Goal: Obtain resource: Download file/media

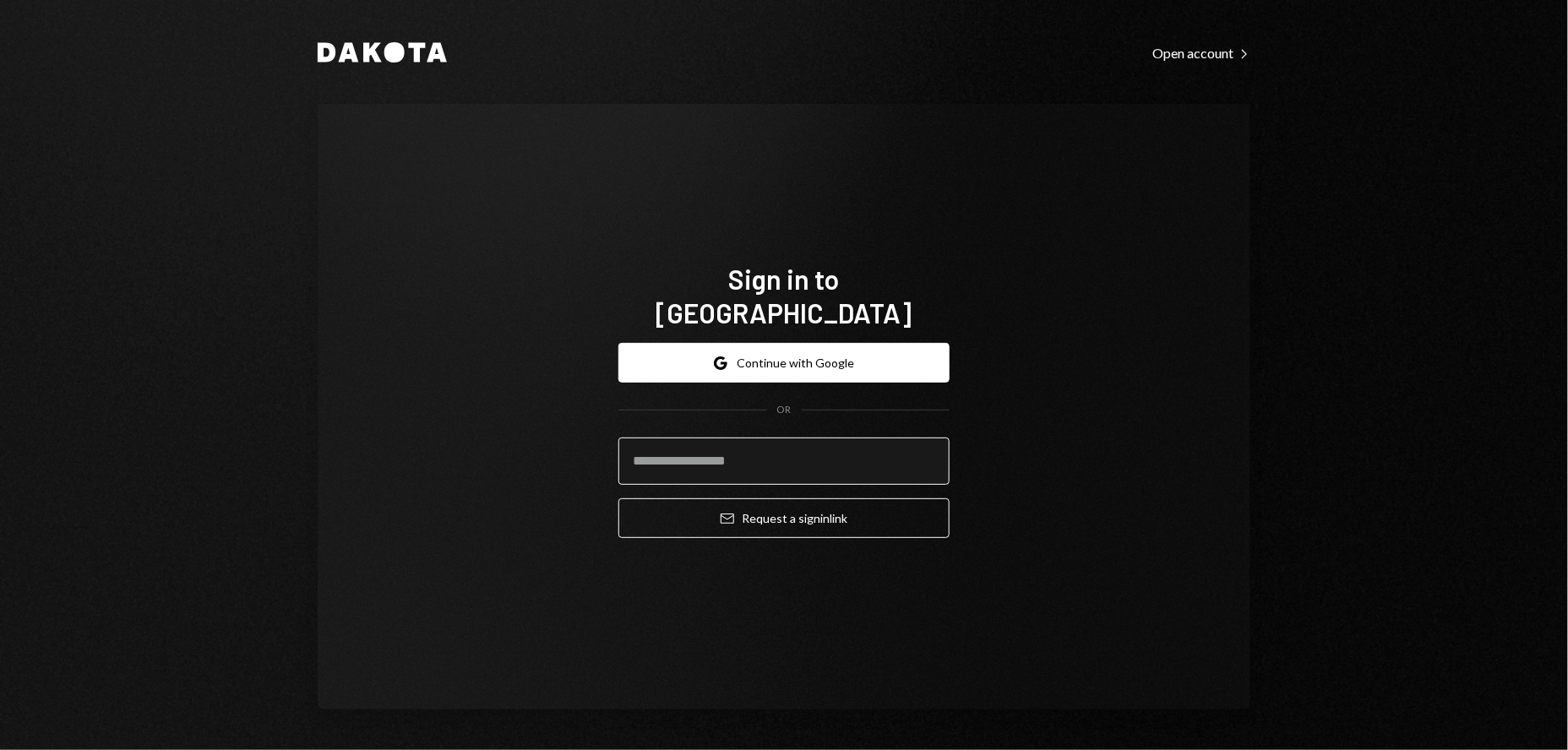
drag, startPoint x: 699, startPoint y: 451, endPoint x: 817, endPoint y: 455, distance: 118.1
click at [700, 451] on input "email" at bounding box center [783, 461] width 331 height 47
click at [0, 749] on com-1password-button at bounding box center [0, 750] width 0 height 0
type input "**********"
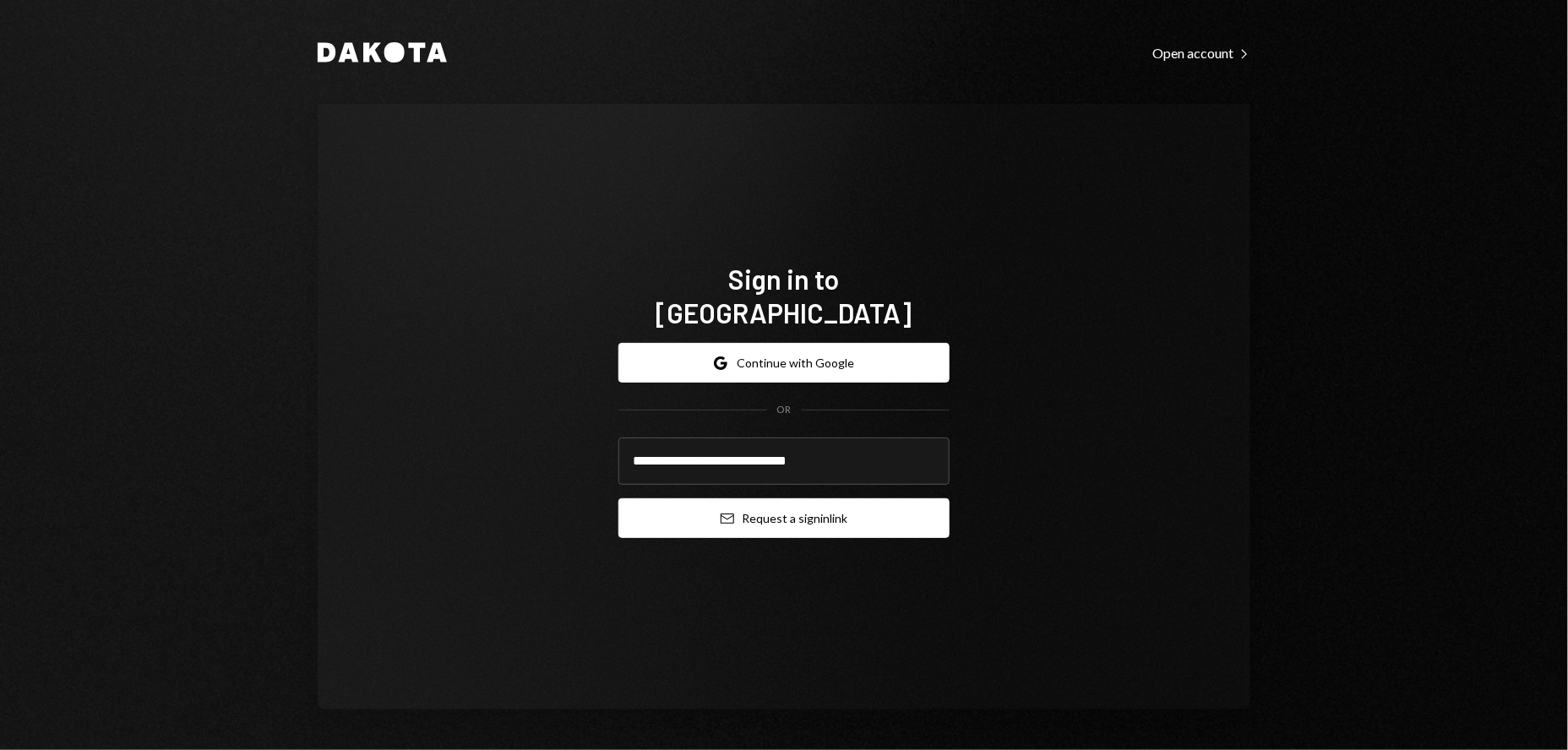
click at [773, 508] on button "Email Request a sign in link" at bounding box center [783, 518] width 331 height 40
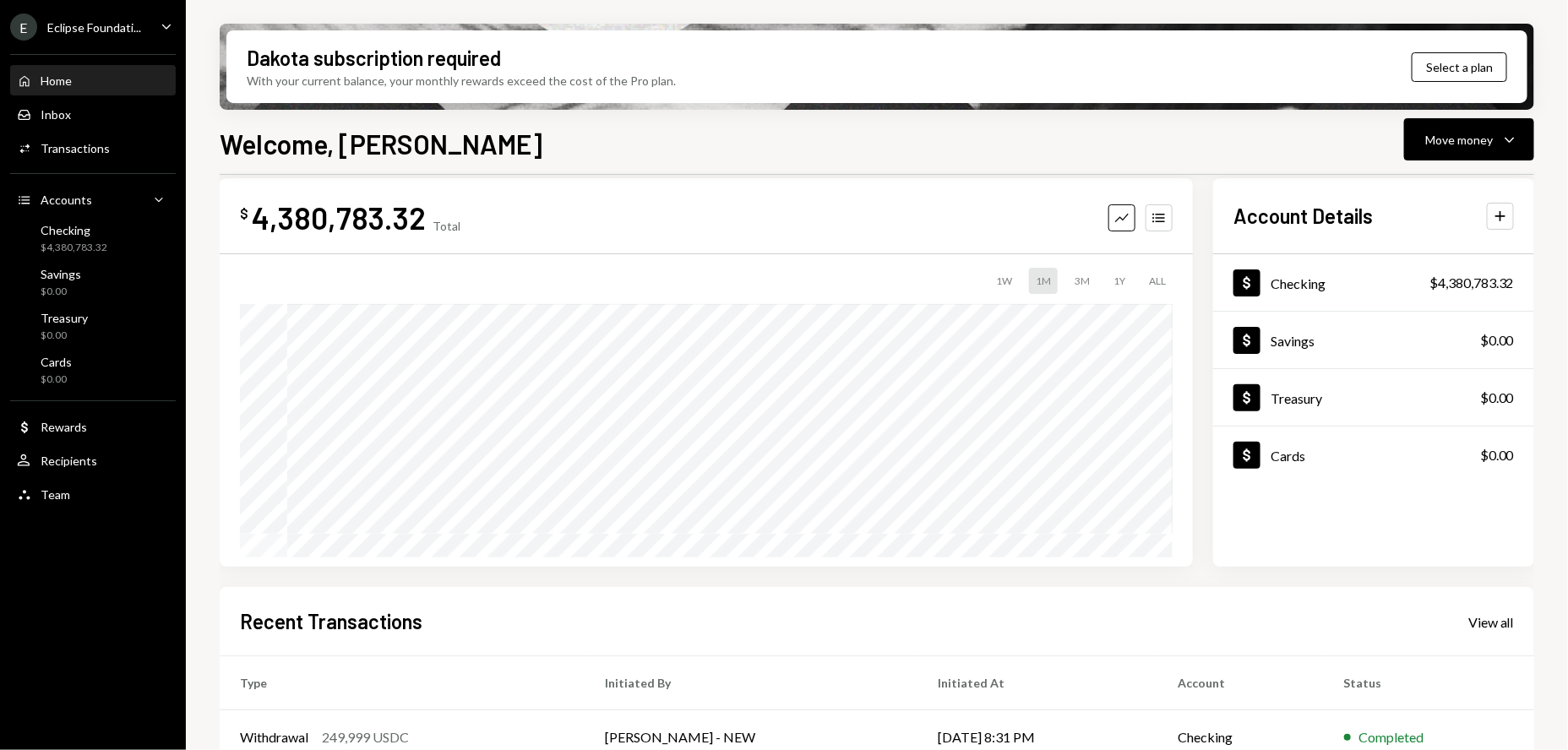
scroll to position [24, 0]
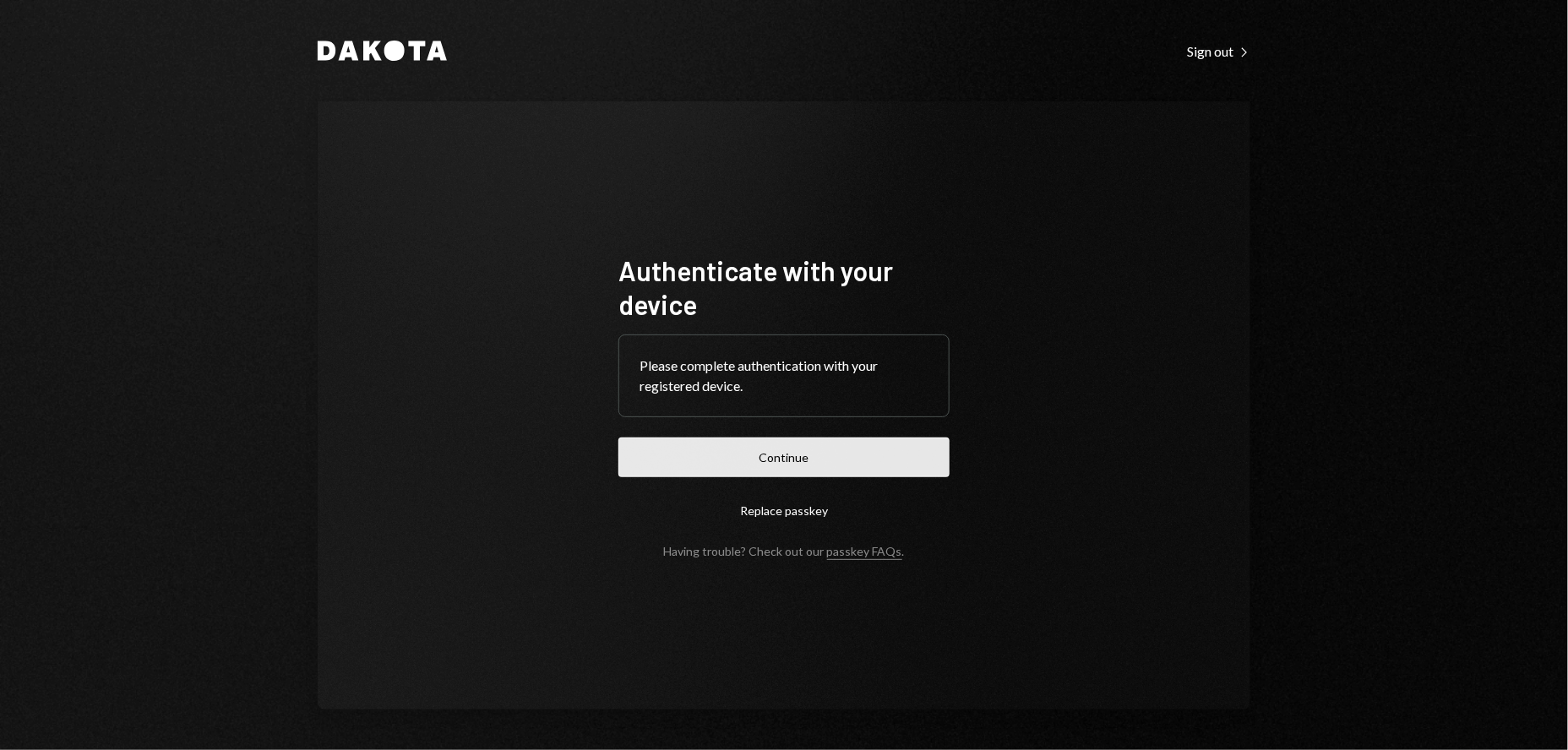
click at [791, 453] on button "Continue" at bounding box center [783, 457] width 331 height 40
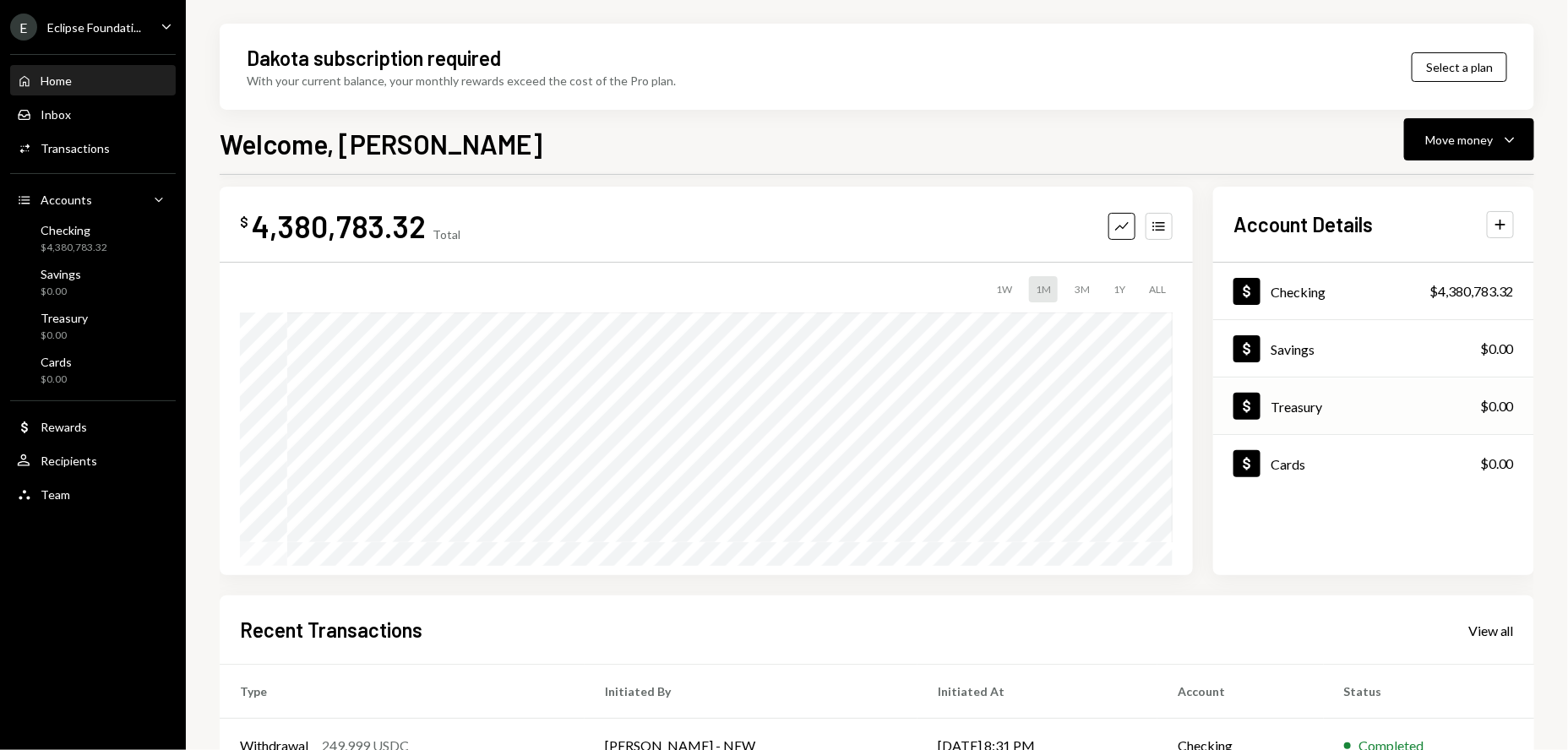
scroll to position [18, 0]
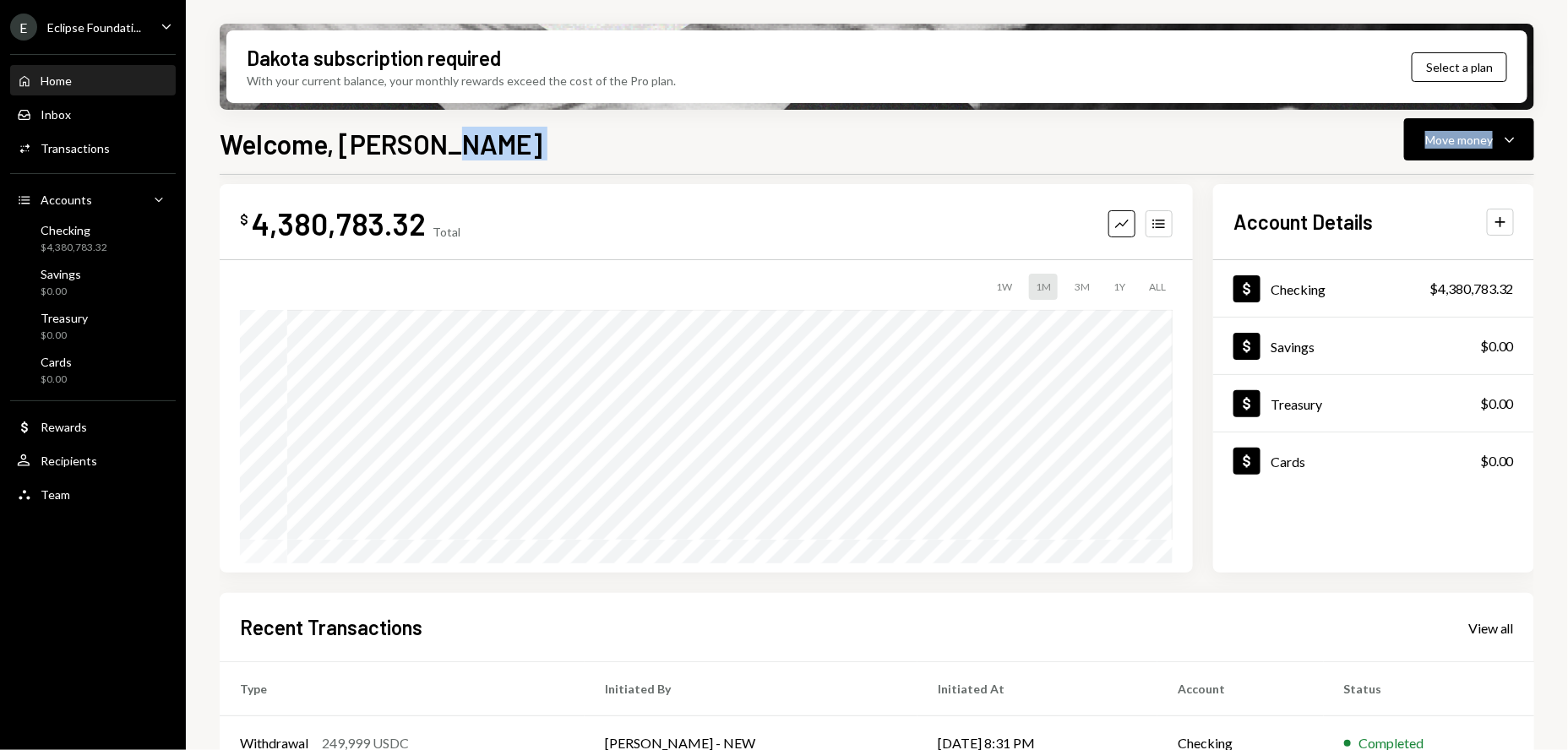
drag, startPoint x: 480, startPoint y: 131, endPoint x: 844, endPoint y: 169, distance: 366.0
click at [844, 169] on div "Welcome, [PERSON_NAME] Move money Caret Down $ 4,380,783.32 Total Graph Account…" at bounding box center [876, 487] width 1314 height 726
click at [903, 156] on div "Welcome, [PERSON_NAME] Move money Caret Down" at bounding box center [876, 142] width 1314 height 37
drag, startPoint x: 476, startPoint y: 125, endPoint x: 725, endPoint y: 157, distance: 251.0
click at [725, 157] on div "Welcome, [PERSON_NAME] Move money Caret Down" at bounding box center [876, 142] width 1314 height 37
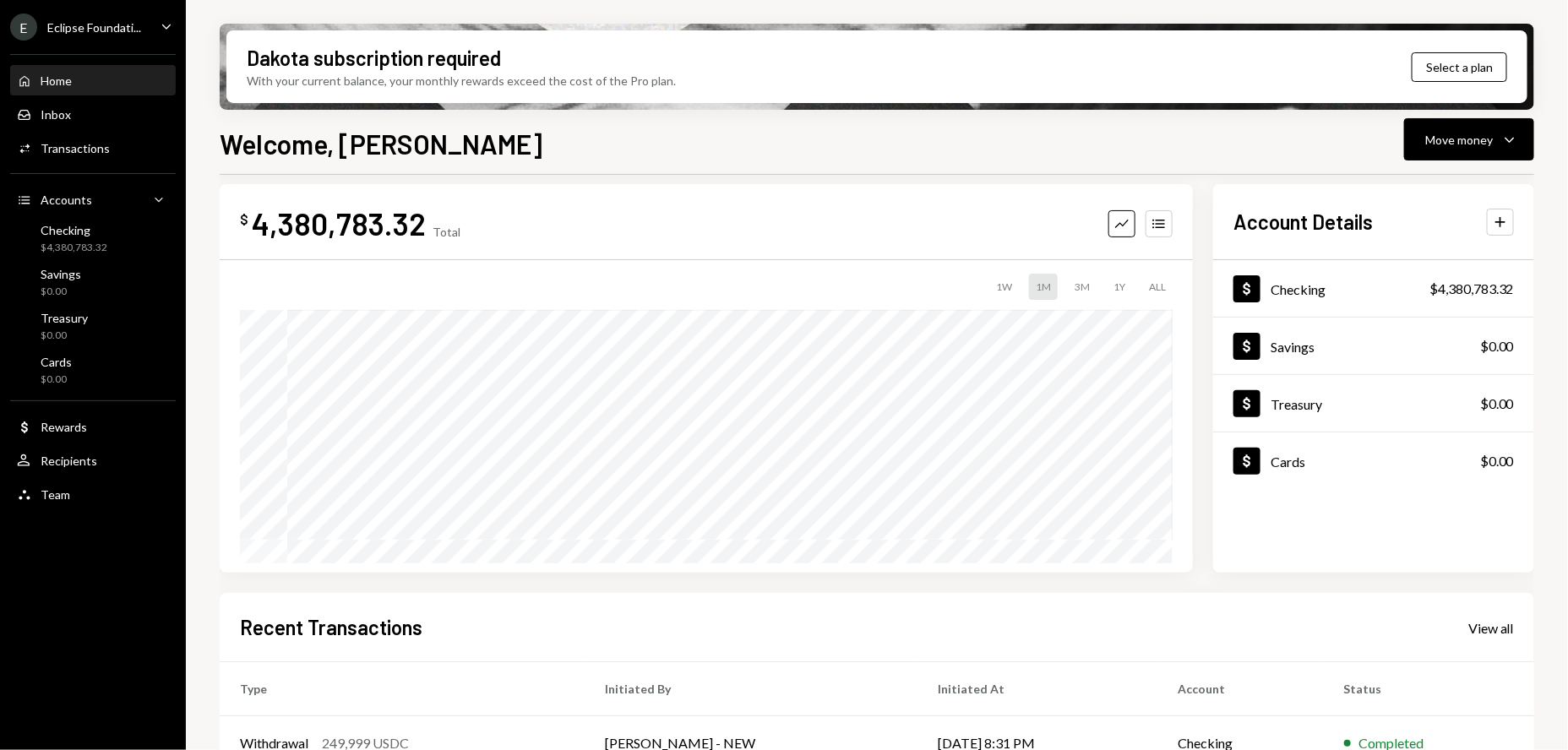
drag, startPoint x: 515, startPoint y: 127, endPoint x: 698, endPoint y: 156, distance: 185.3
click at [698, 156] on div "Welcome, [PERSON_NAME] Move money Caret Down" at bounding box center [876, 142] width 1314 height 37
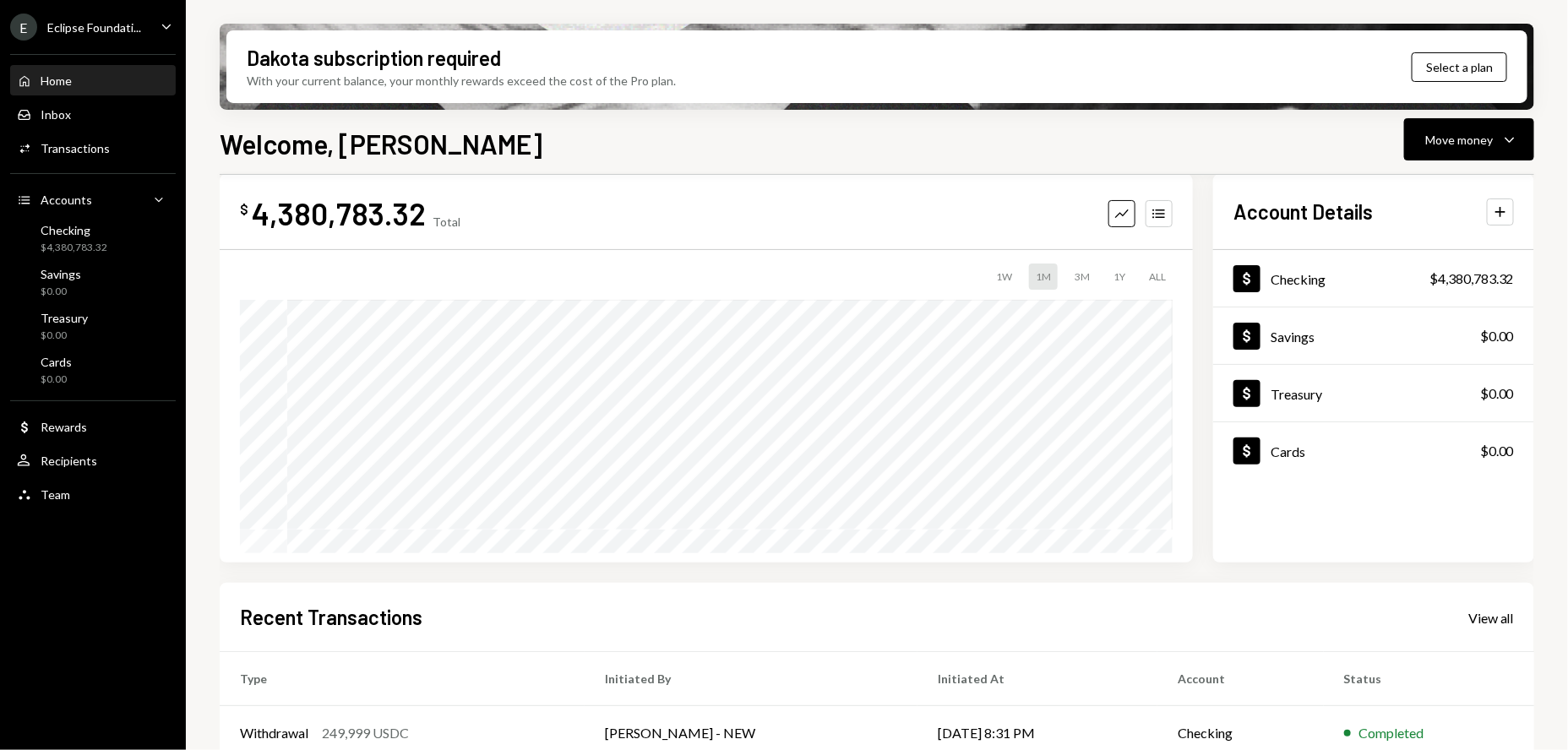
scroll to position [0, 0]
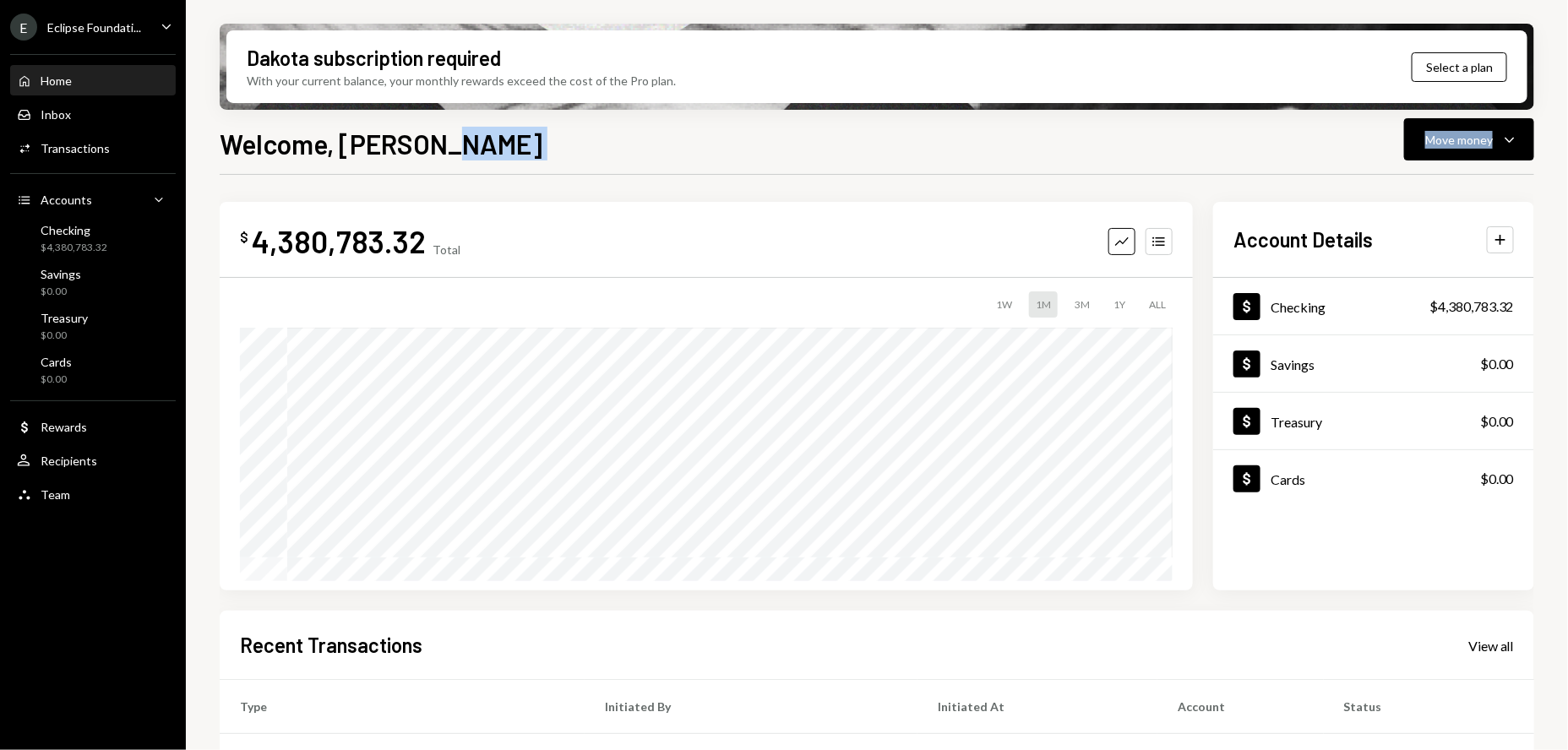
drag, startPoint x: 500, startPoint y: 132, endPoint x: 676, endPoint y: 169, distance: 179.8
click at [676, 169] on div "Welcome, [PERSON_NAME] Move money Caret Down $ 4,380,783.32 Total Graph Account…" at bounding box center [876, 487] width 1314 height 726
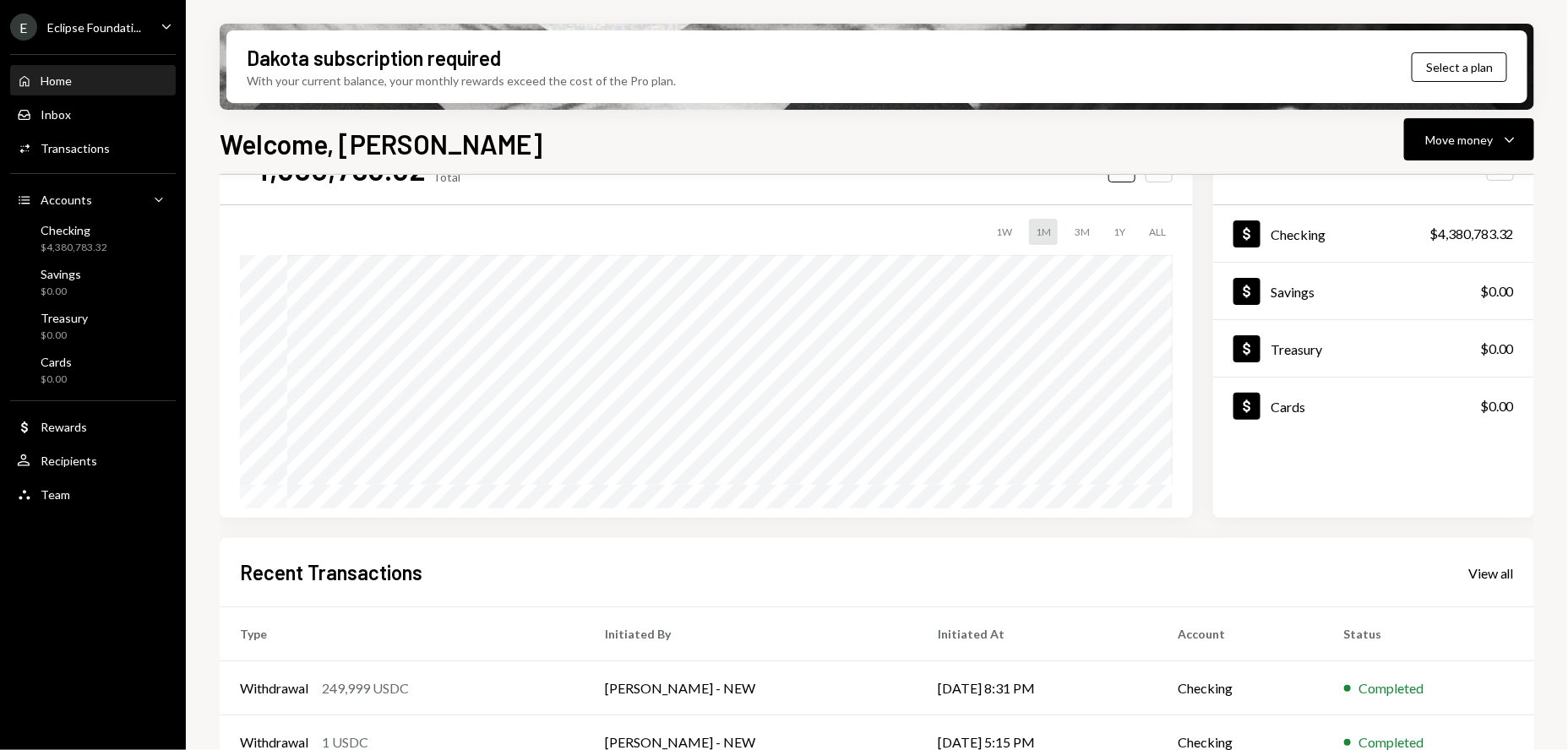
scroll to position [267, 0]
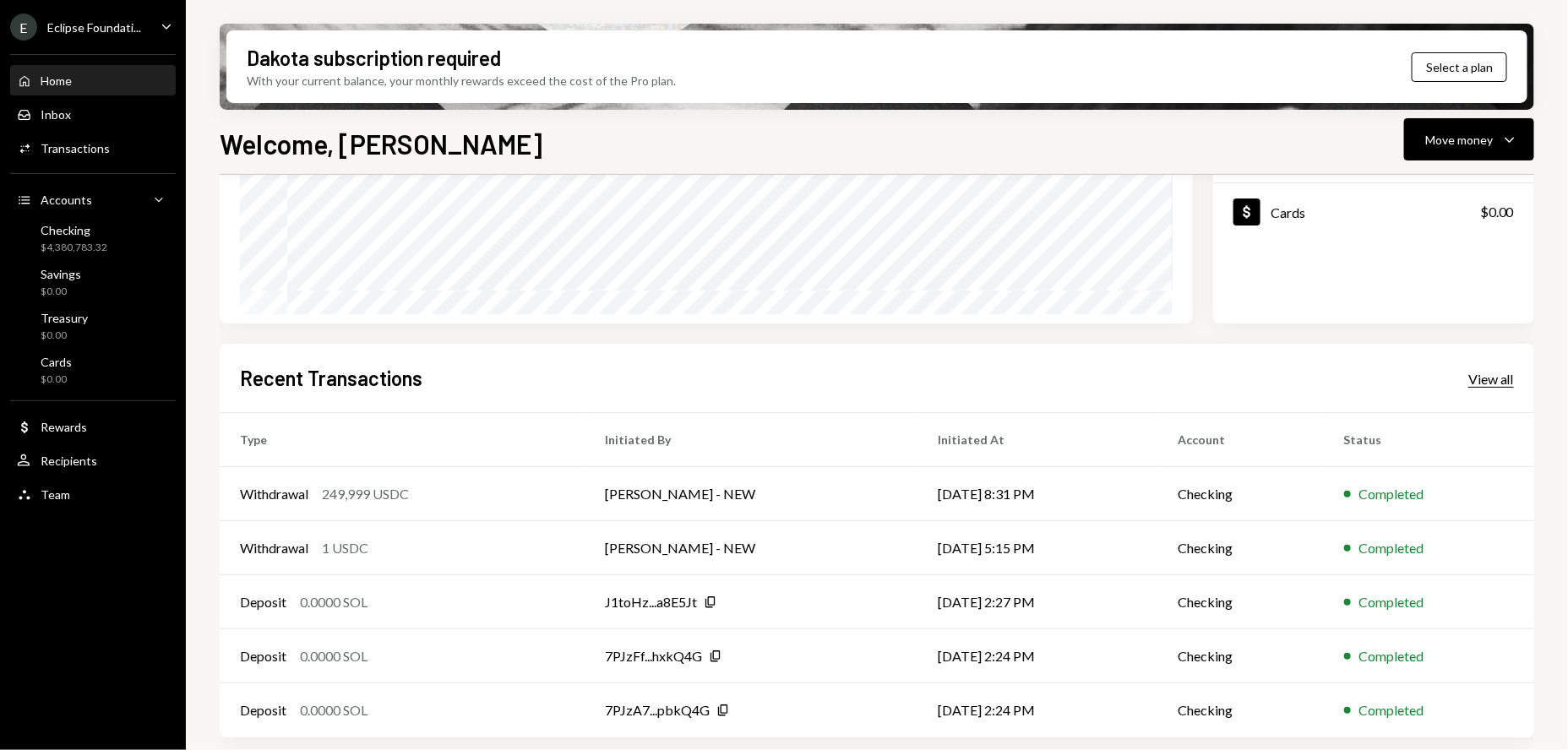
click at [1484, 378] on div "View all" at bounding box center [1491, 379] width 46 height 17
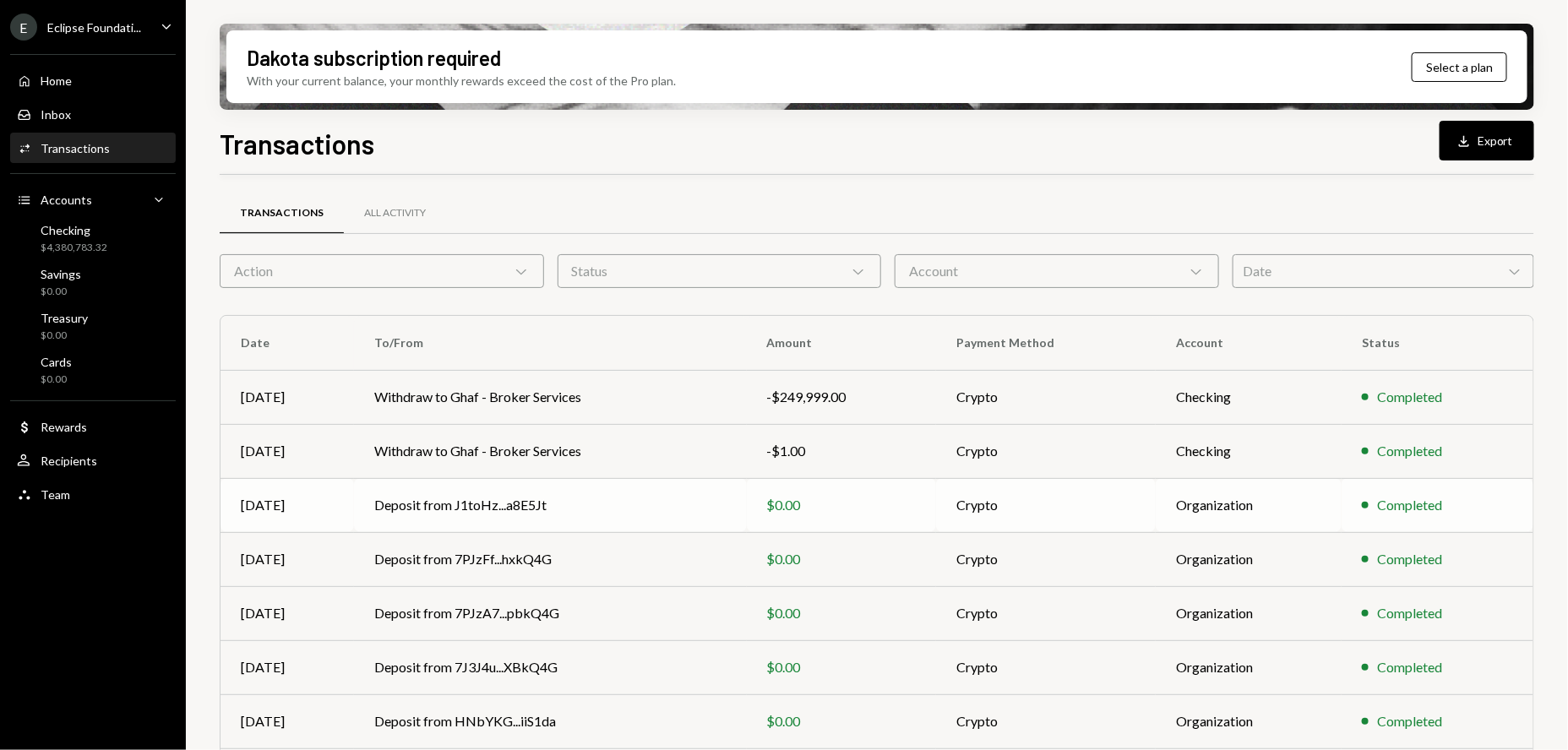
scroll to position [211, 0]
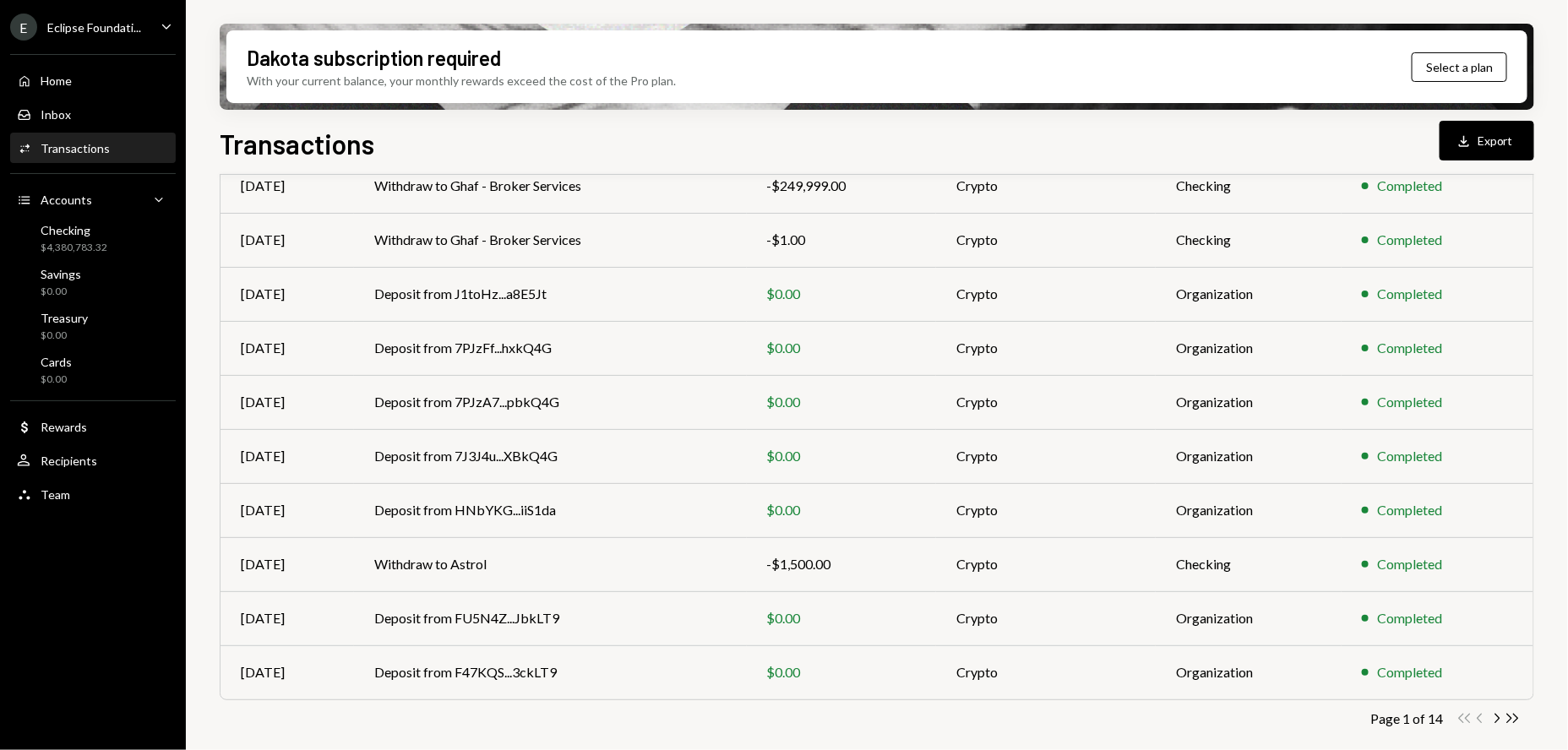
click at [1498, 720] on icon "Chevron Right" at bounding box center [1496, 718] width 16 height 16
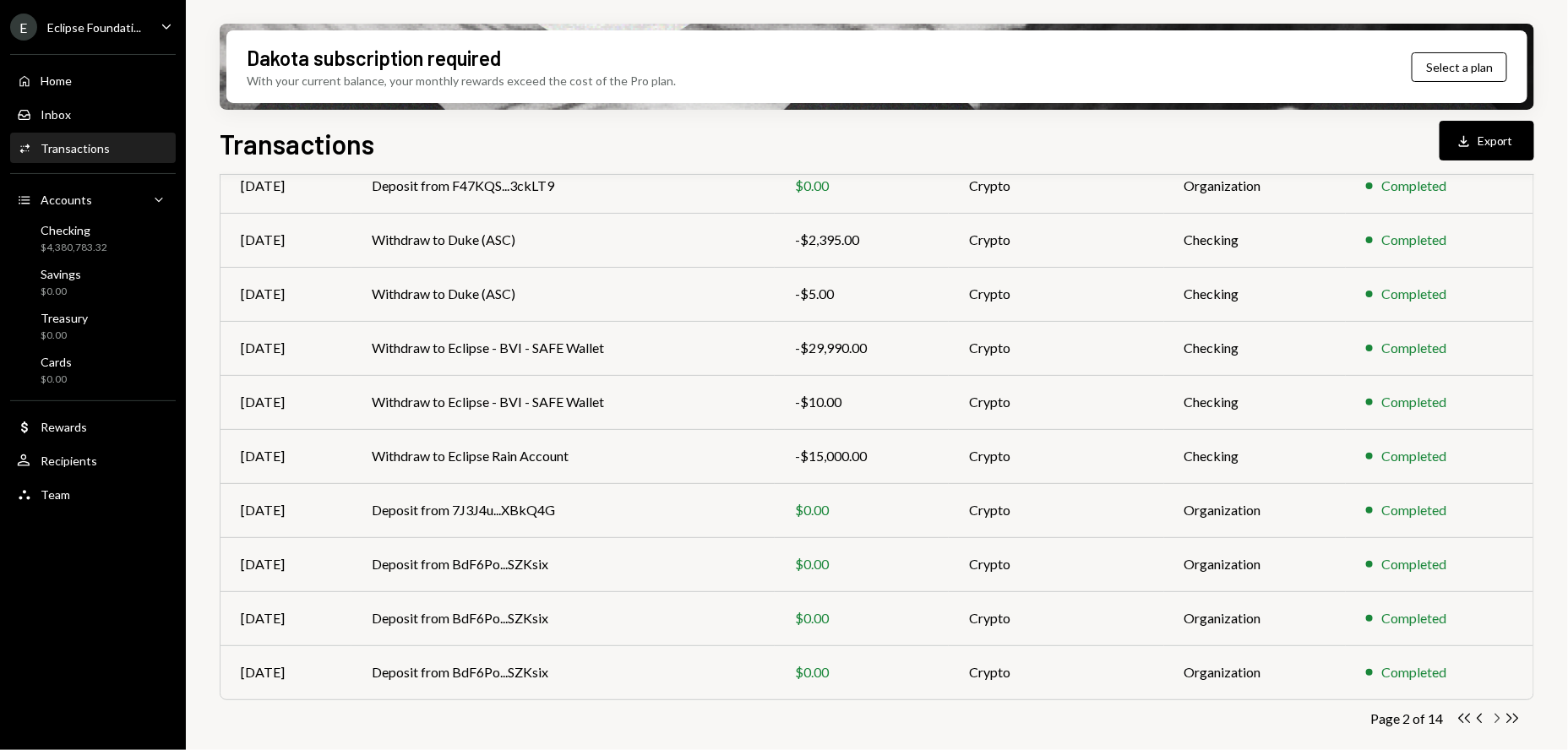
click at [1496, 717] on icon "Chevron Right" at bounding box center [1496, 718] width 16 height 16
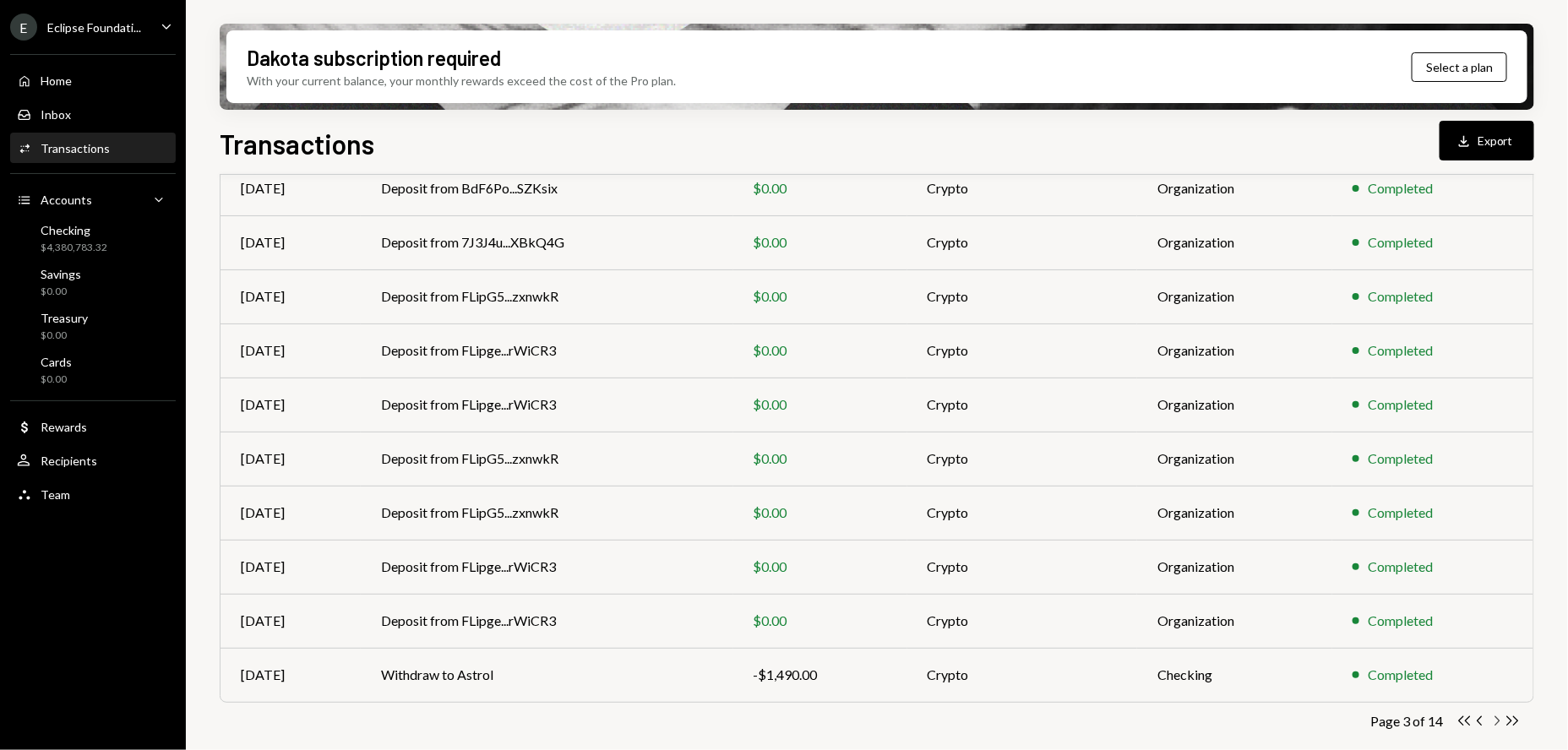
scroll to position [207, 0]
click at [1493, 723] on icon "Chevron Right" at bounding box center [1496, 721] width 16 height 16
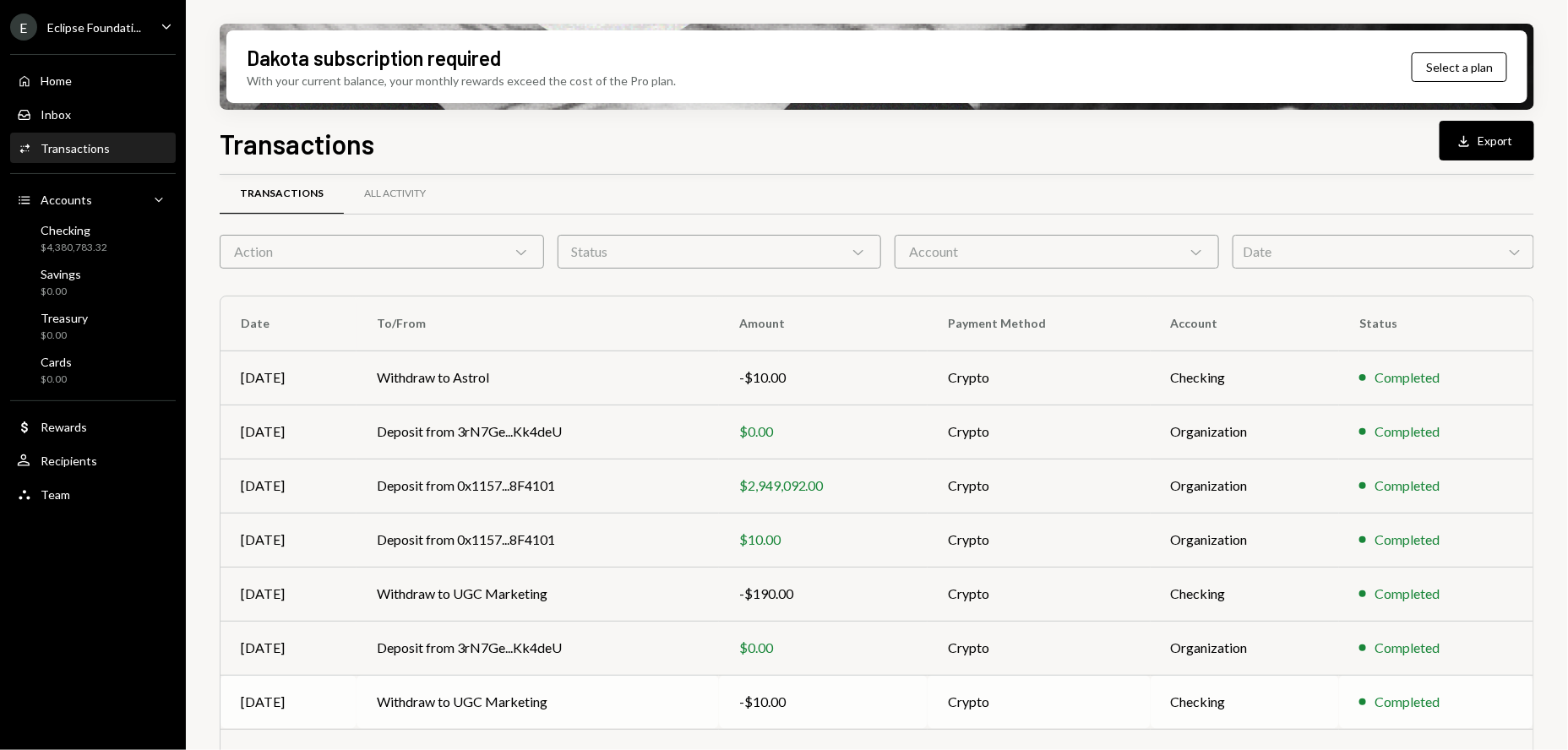
scroll to position [211, 0]
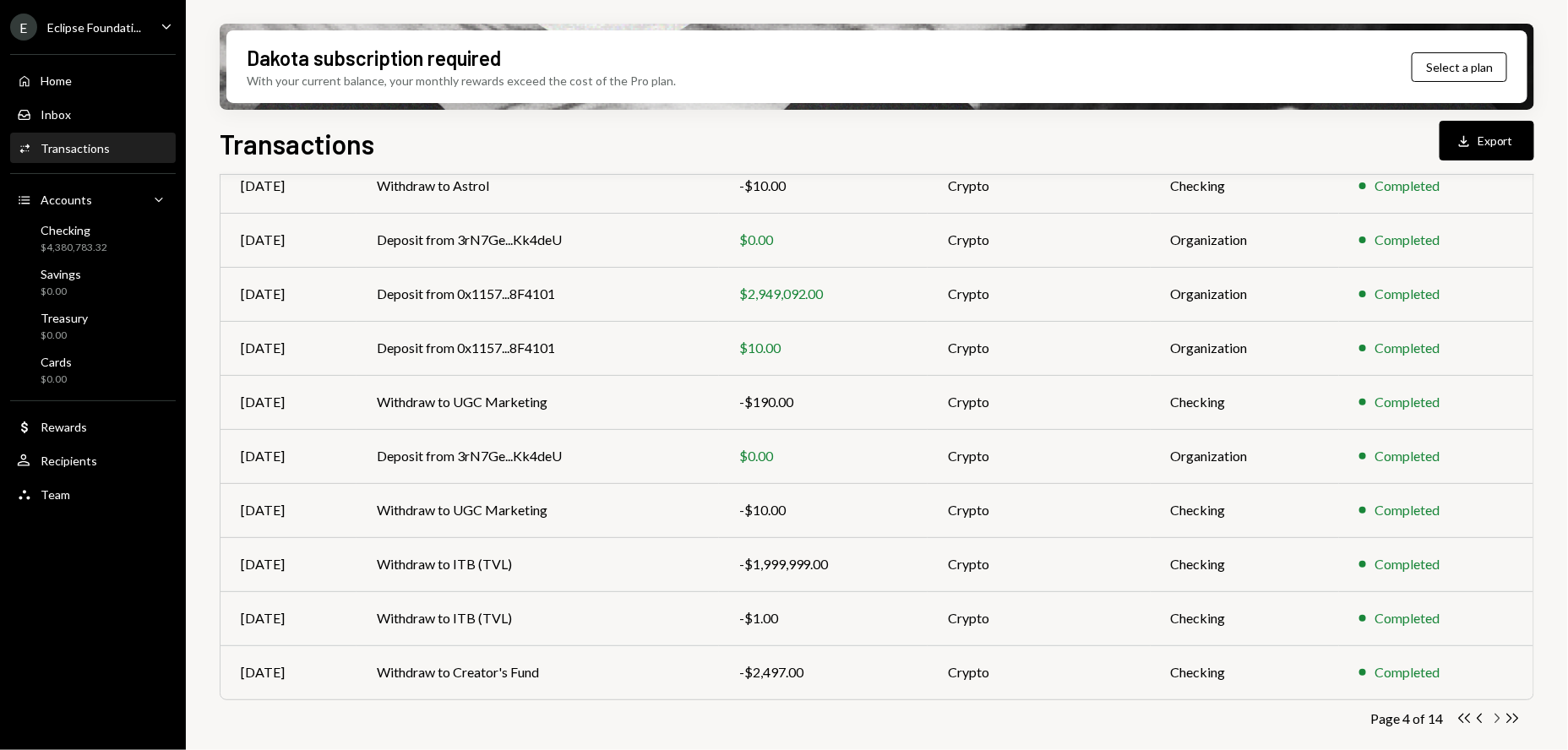
click at [1494, 722] on icon "Chevron Right" at bounding box center [1496, 718] width 16 height 16
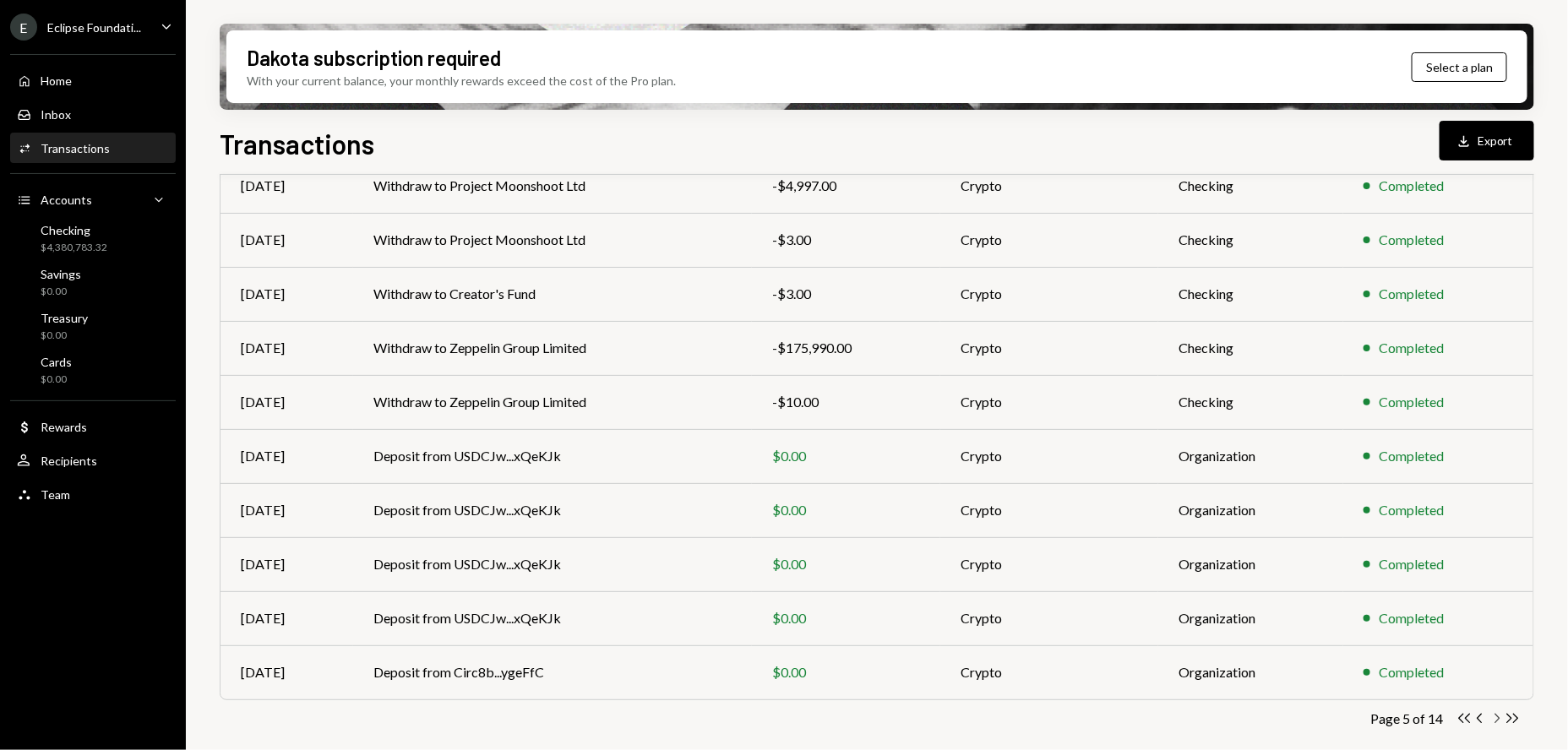
click at [1493, 721] on icon "Chevron Right" at bounding box center [1496, 718] width 16 height 16
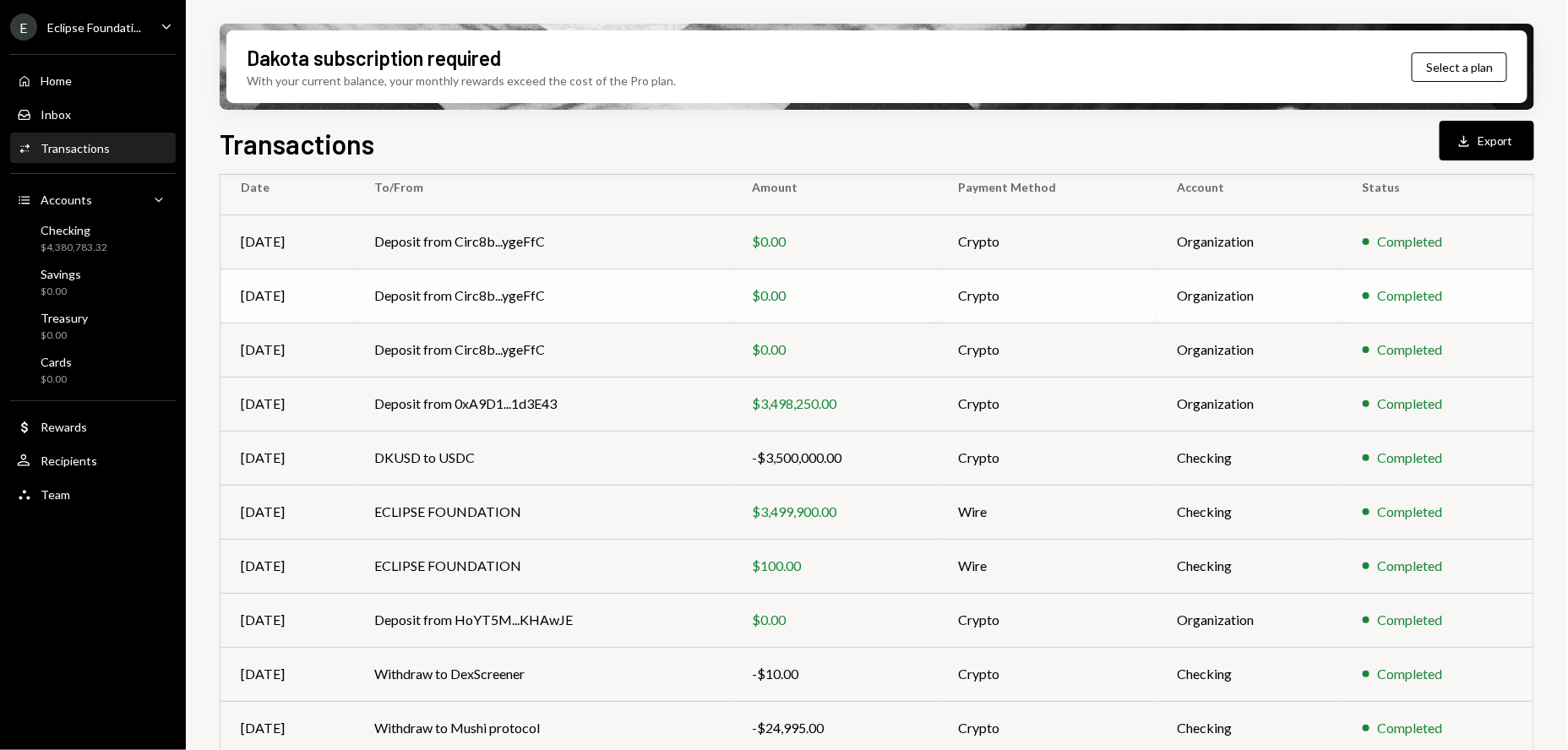
scroll to position [157, 0]
click at [158, 25] on icon "Caret Down" at bounding box center [167, 26] width 19 height 19
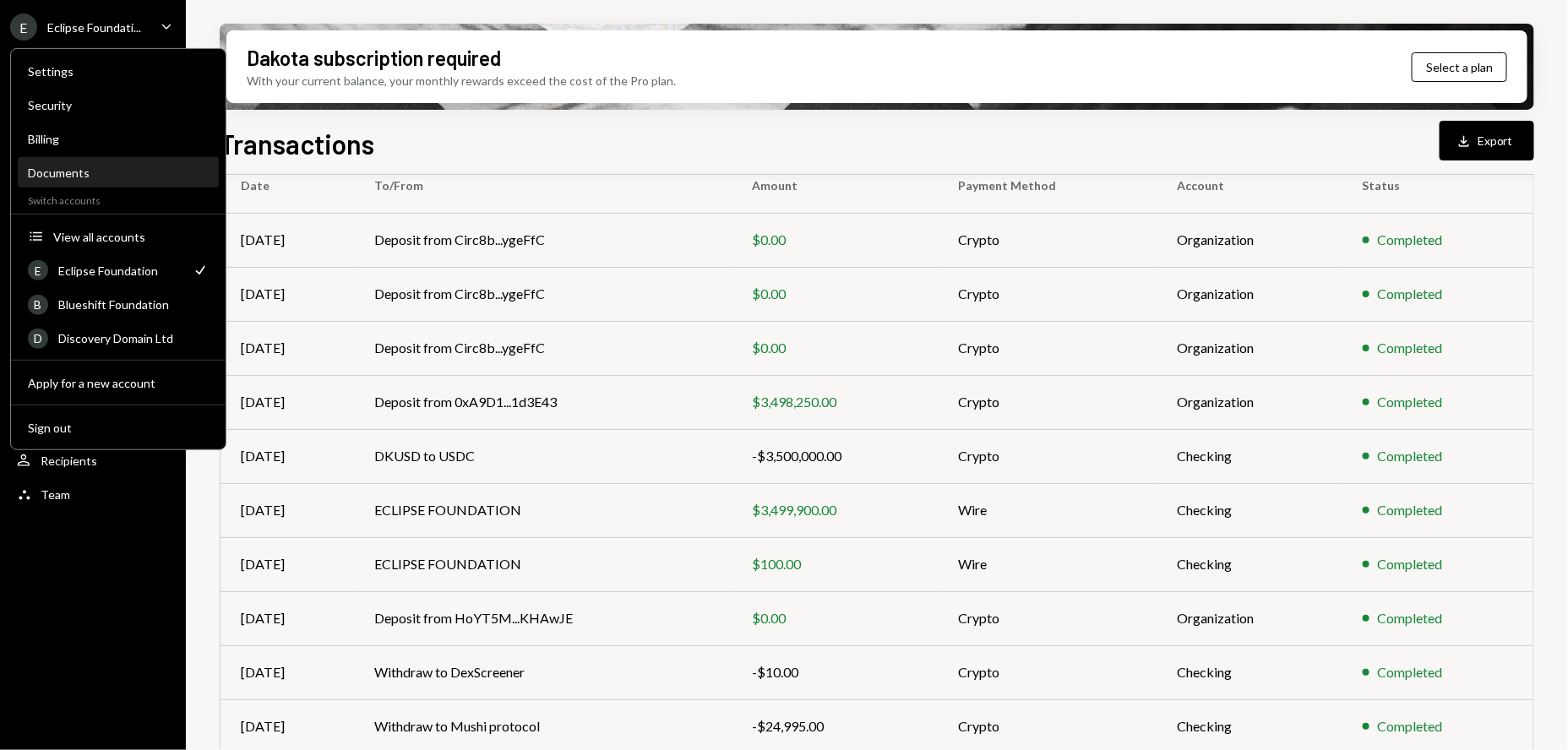
click at [80, 171] on div "Documents" at bounding box center [118, 173] width 180 height 14
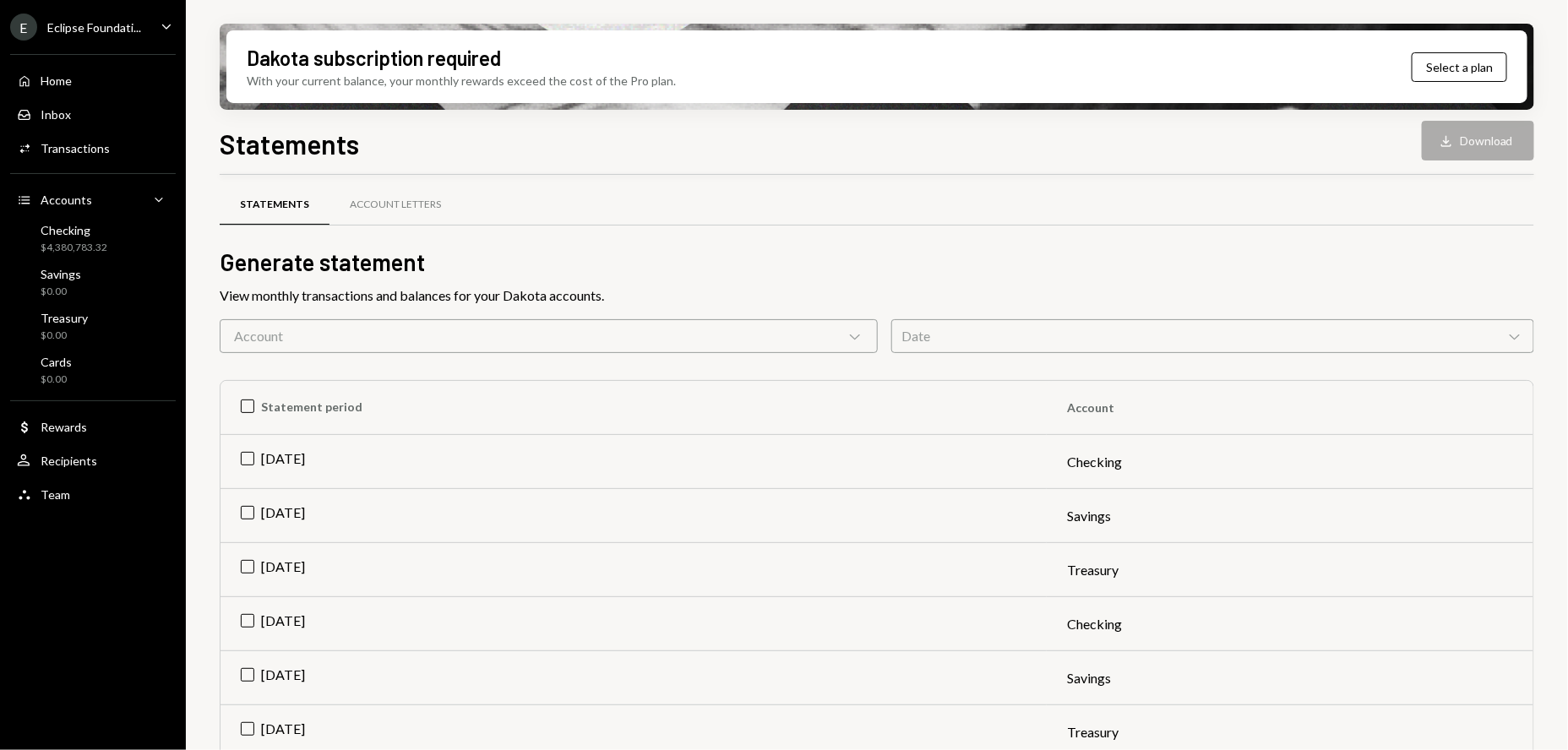
scroll to position [9, 0]
click at [244, 460] on td "[DATE]" at bounding box center [633, 461] width 826 height 54
click at [1477, 135] on button "Download Download" at bounding box center [1477, 141] width 113 height 40
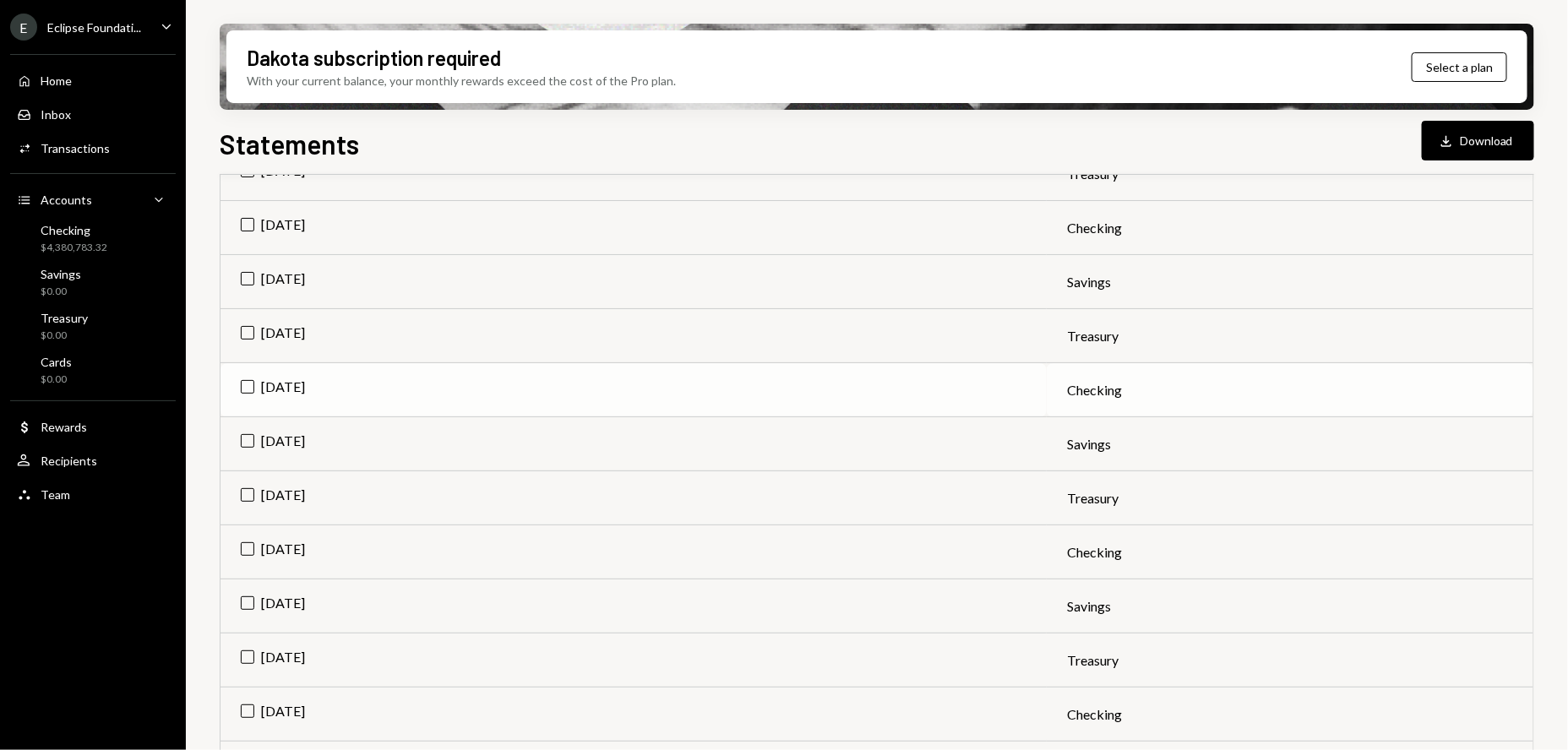
scroll to position [567, 0]
click at [240, 385] on td "[DATE]" at bounding box center [633, 389] width 826 height 54
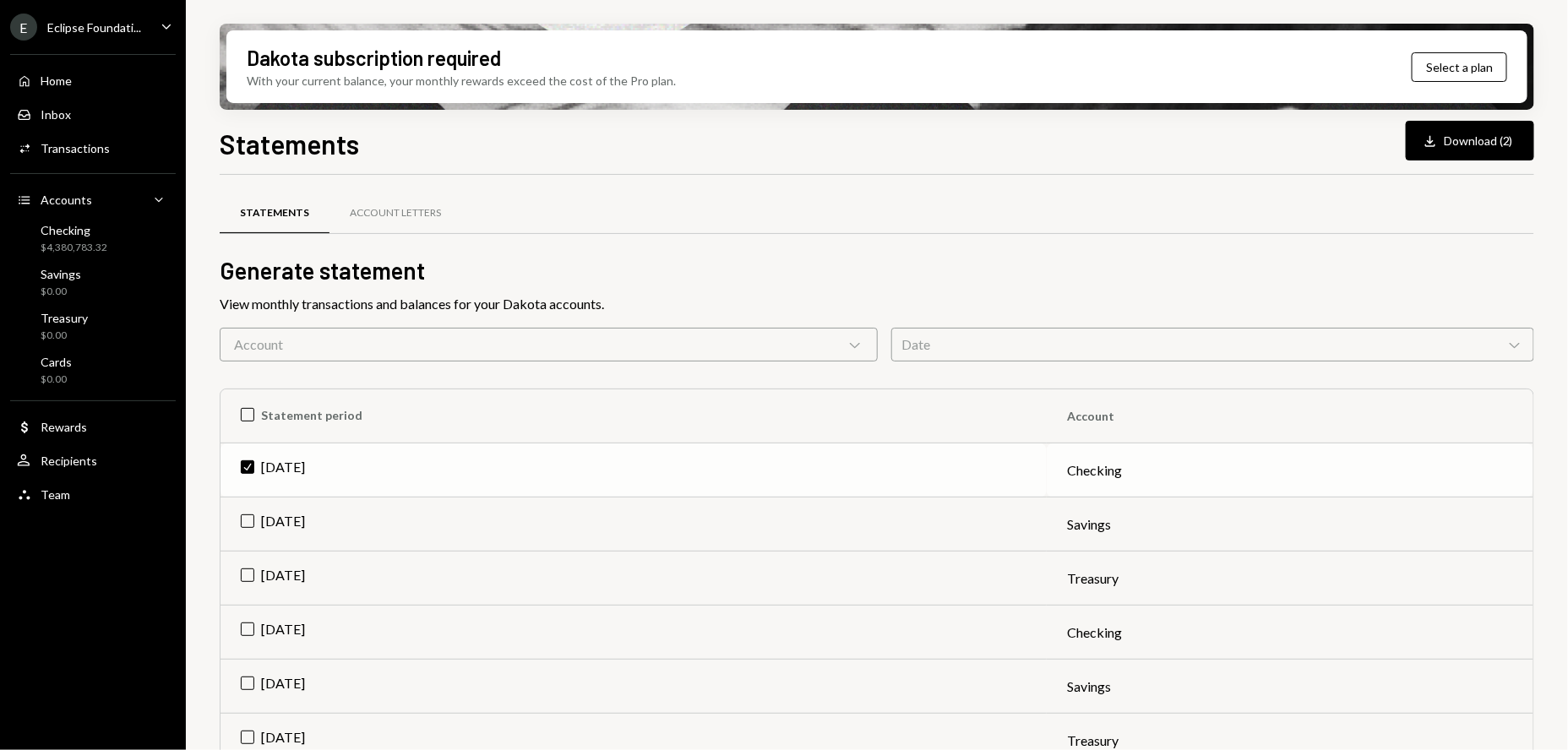
drag, startPoint x: 244, startPoint y: 465, endPoint x: 288, endPoint y: 447, distance: 47.5
click at [243, 466] on td "Check [DATE]" at bounding box center [633, 471] width 826 height 54
click at [1451, 140] on icon "Download" at bounding box center [1446, 141] width 17 height 17
click at [1465, 141] on button "Download Download" at bounding box center [1477, 141] width 113 height 40
click at [80, 246] on div "$4,380,783.32" at bounding box center [74, 247] width 67 height 14
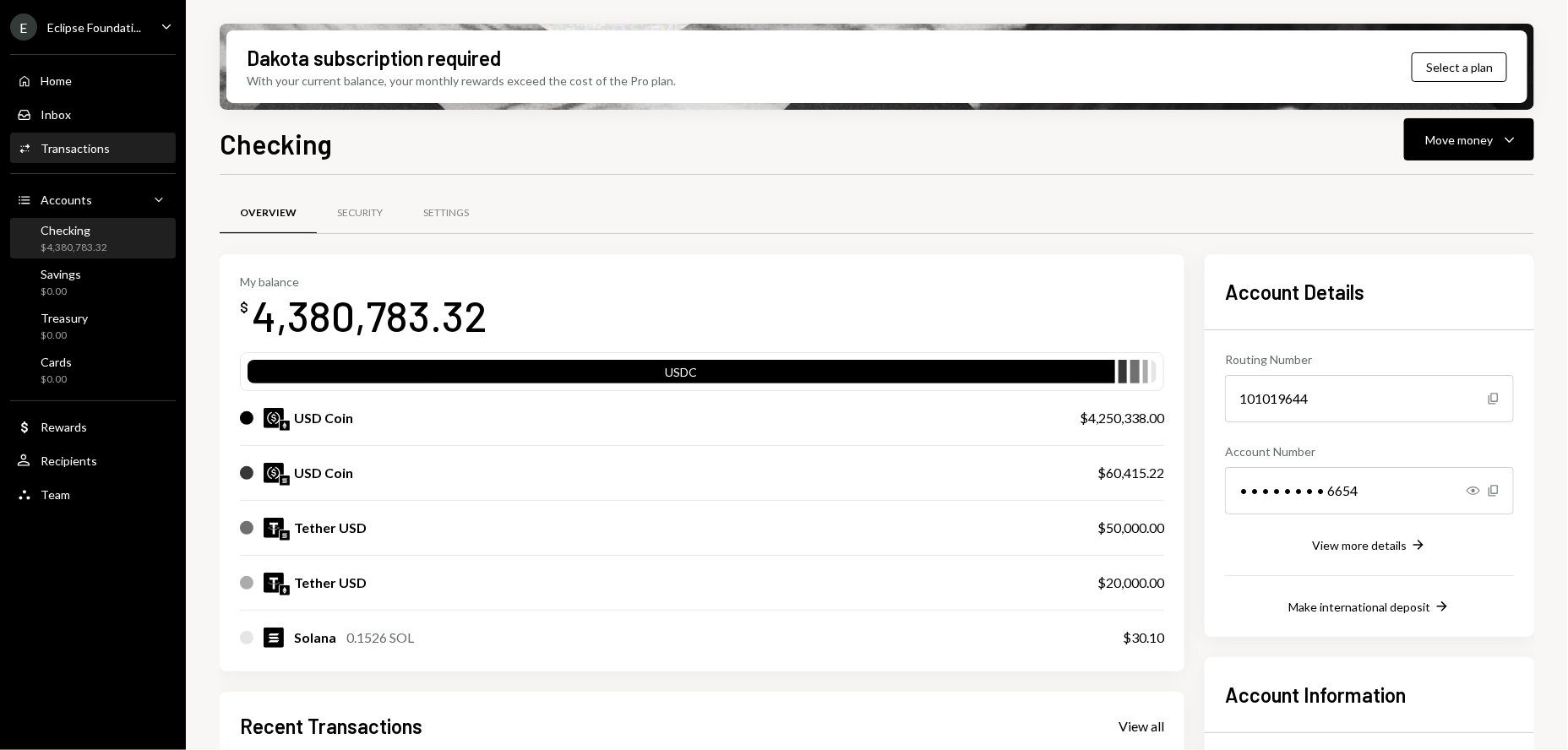
click at [71, 152] on div "Transactions" at bounding box center [75, 148] width 69 height 14
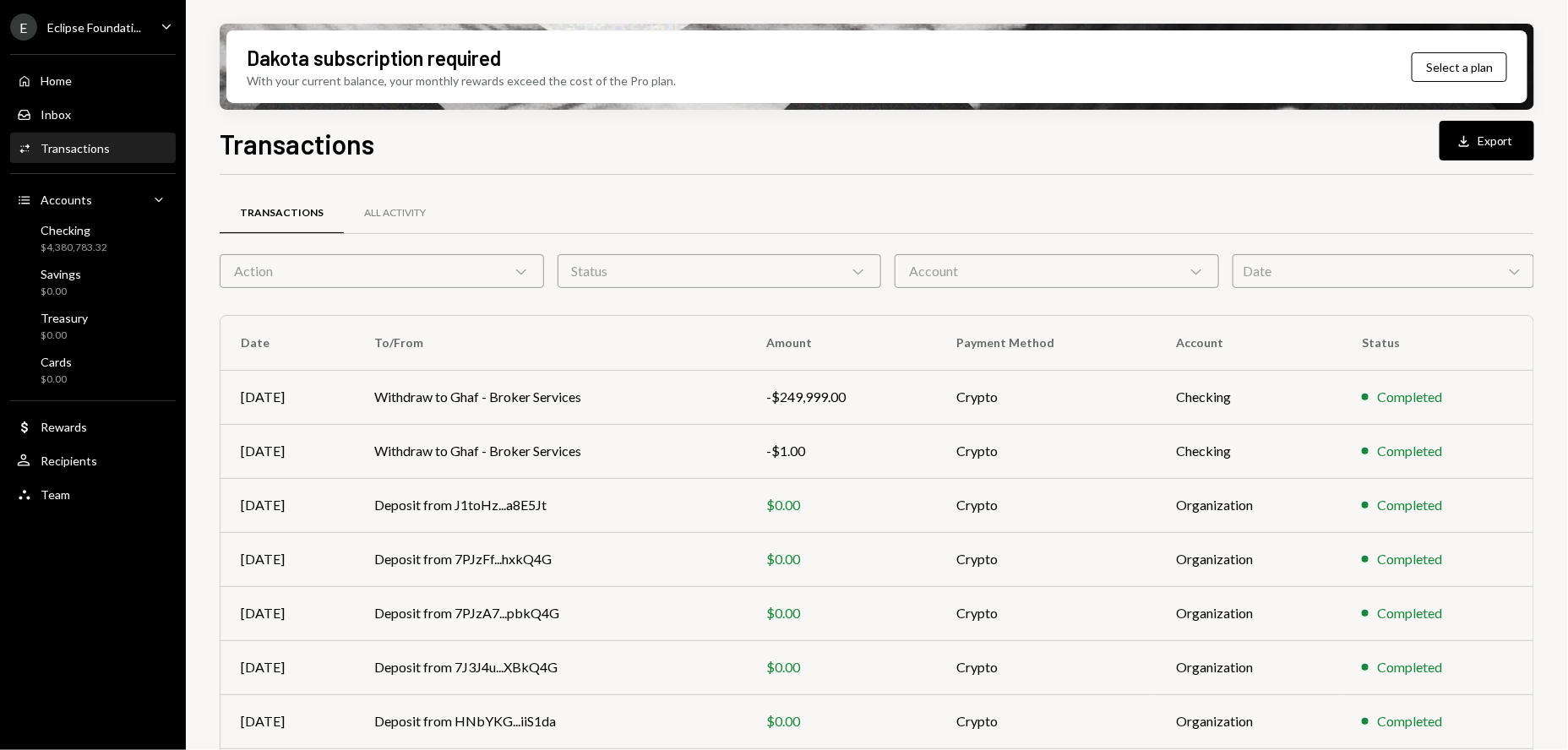
click at [1343, 285] on div "Date Chevron Down" at bounding box center [1383, 271] width 301 height 34
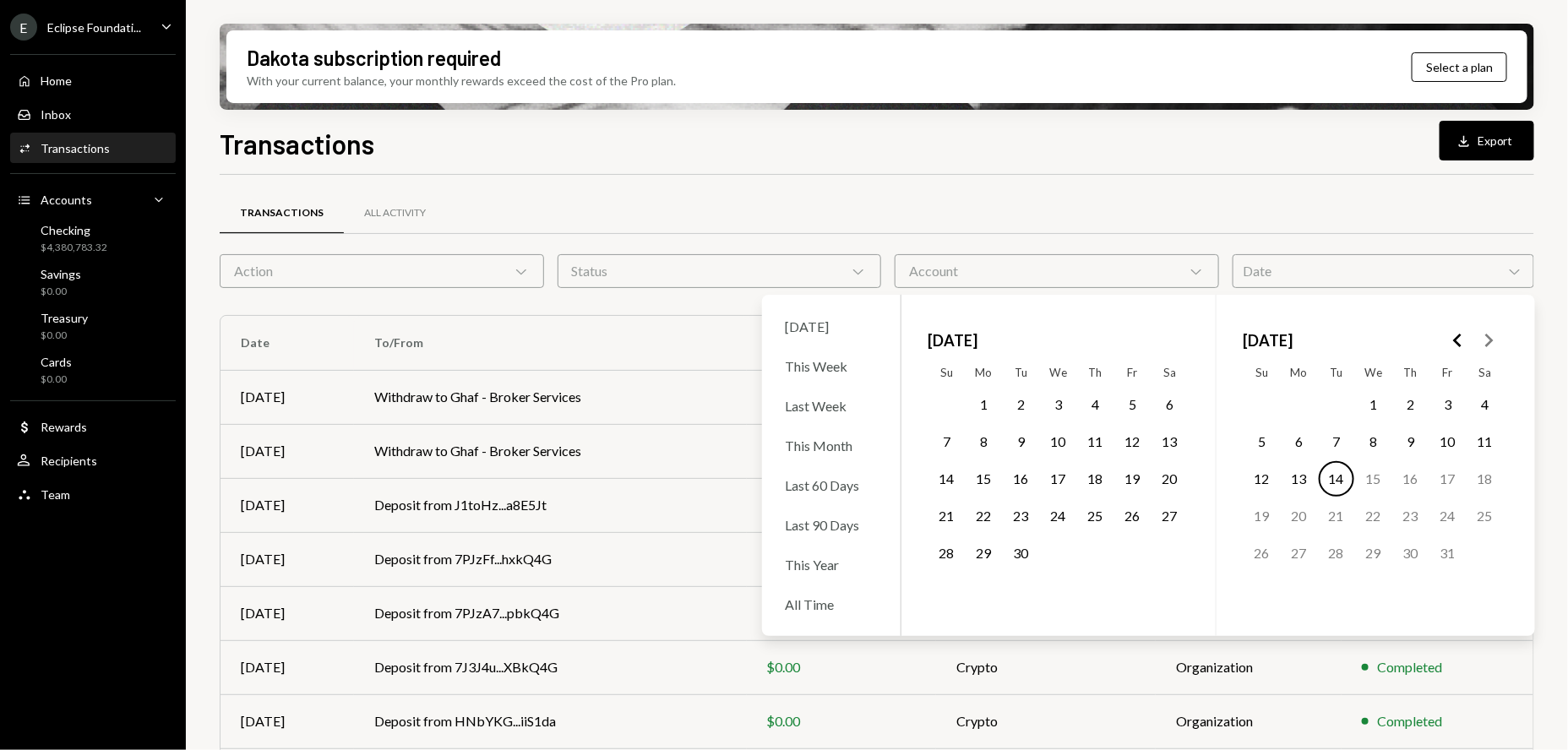
click at [1460, 338] on icon "Go to the Previous Month" at bounding box center [1458, 340] width 20 height 20
drag, startPoint x: 1265, startPoint y: 401, endPoint x: 1355, endPoint y: 633, distance: 248.8
click at [1267, 403] on button "1" at bounding box center [1262, 405] width 36 height 36
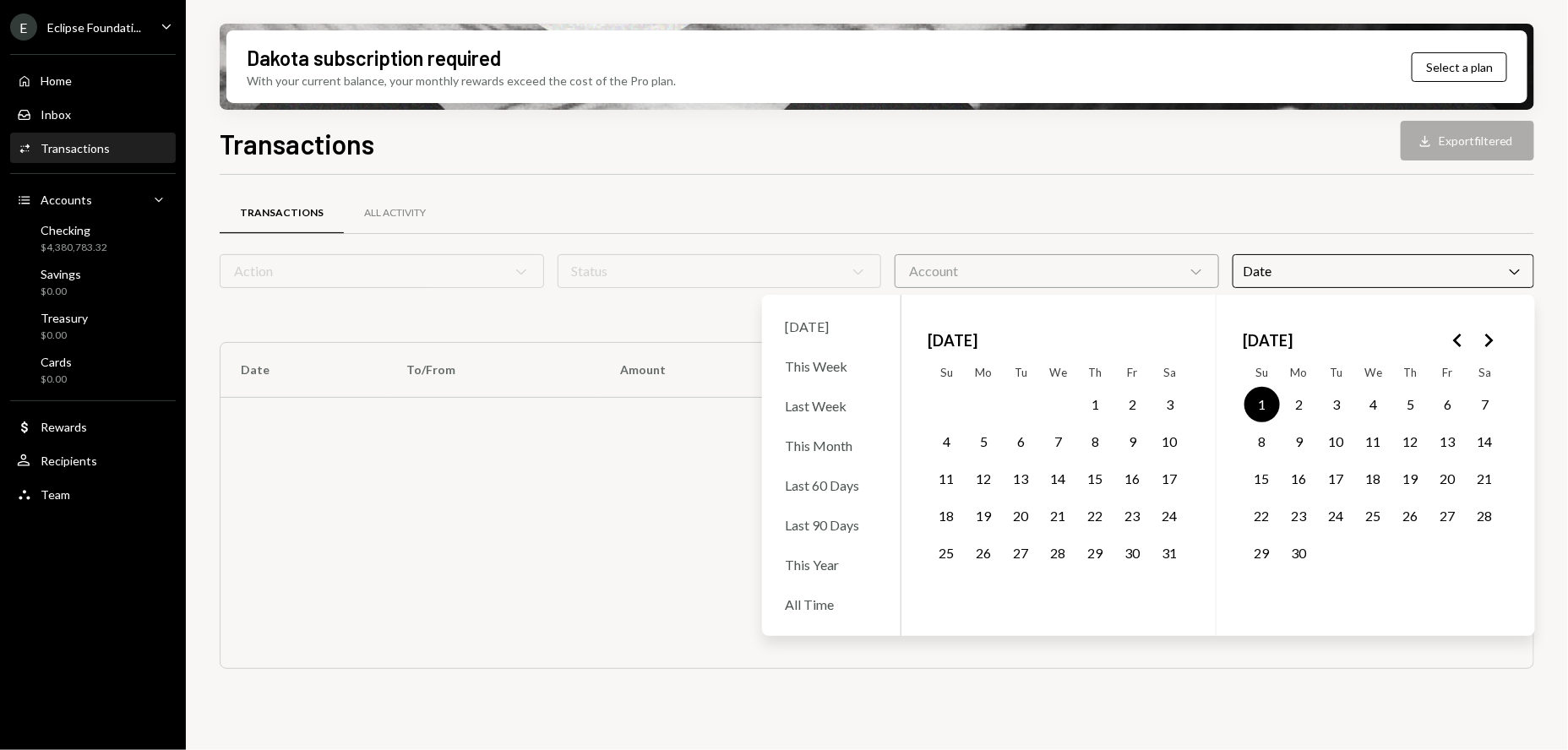
click at [1303, 560] on button "30" at bounding box center [1299, 553] width 36 height 36
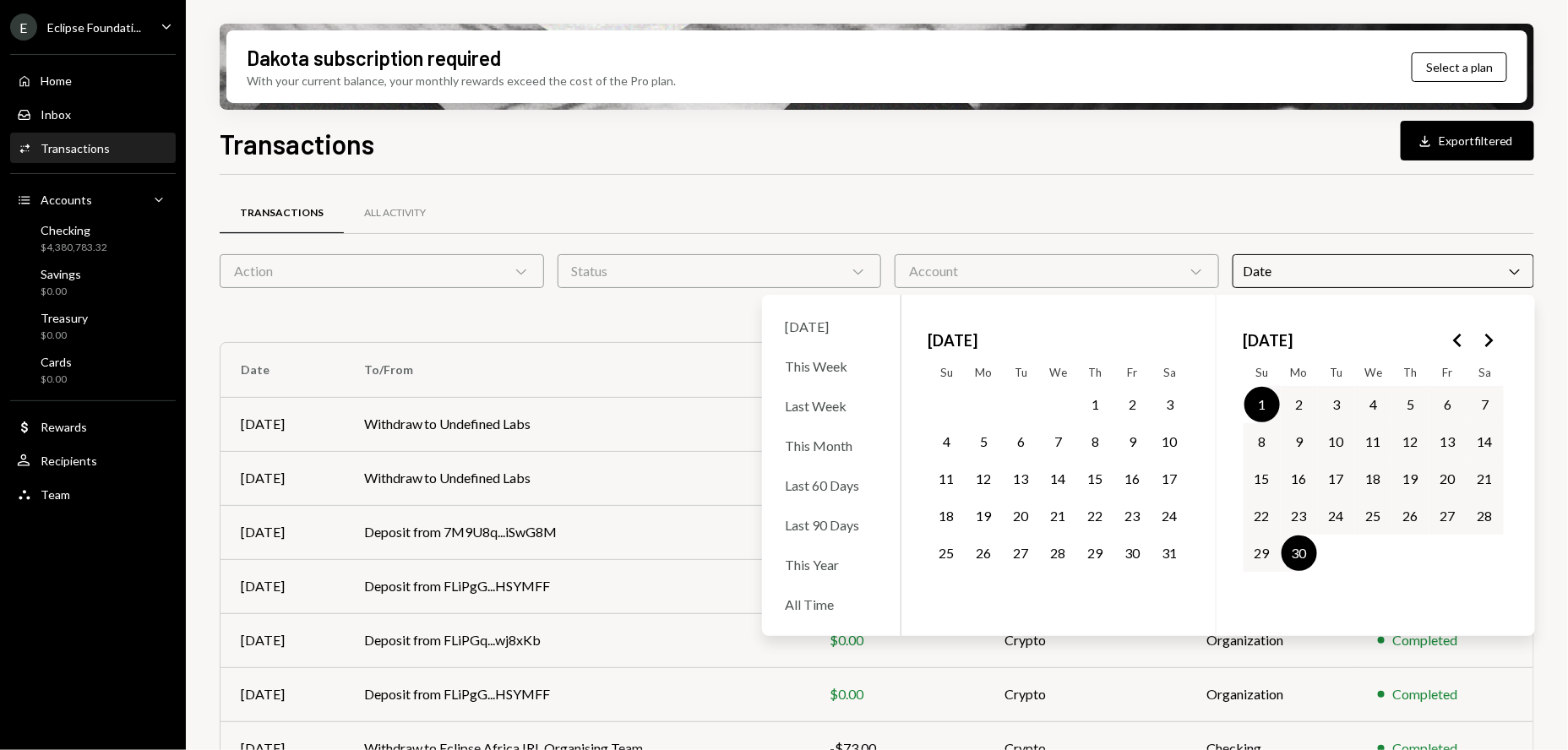
click at [1212, 192] on div "Transactions All Activity" at bounding box center [876, 212] width 1314 height 43
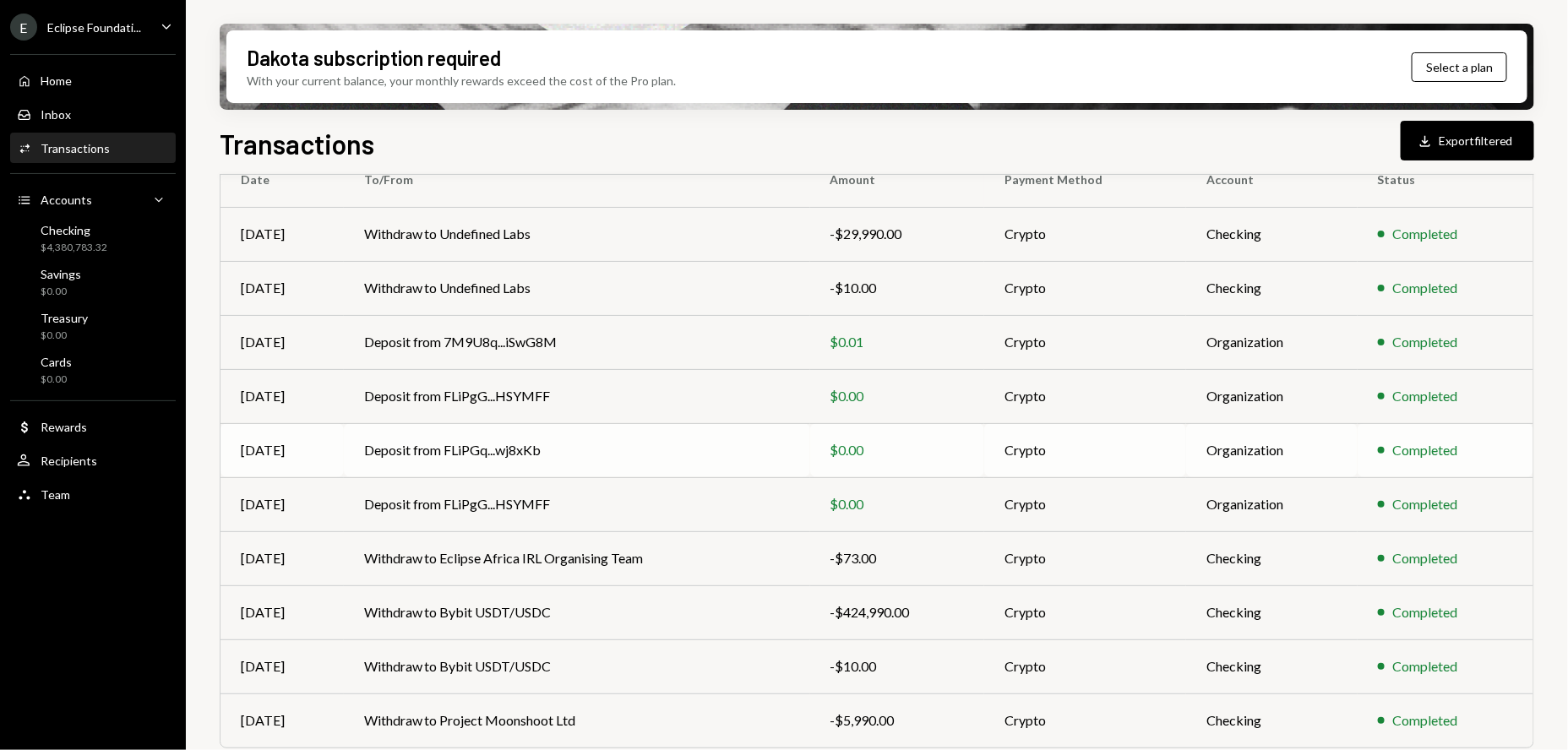
scroll to position [237, 0]
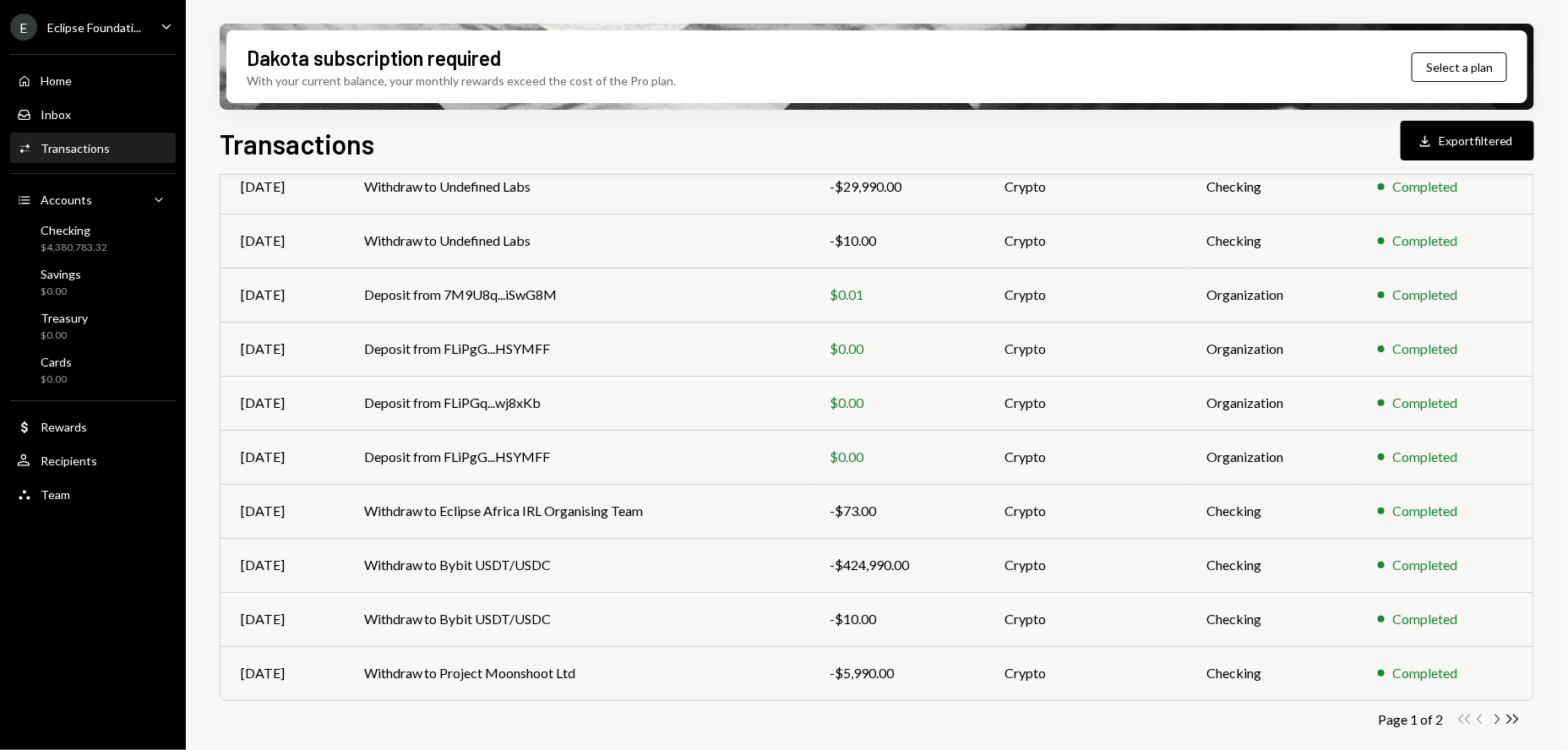
click at [1497, 716] on icon "Chevron Right" at bounding box center [1496, 719] width 16 height 16
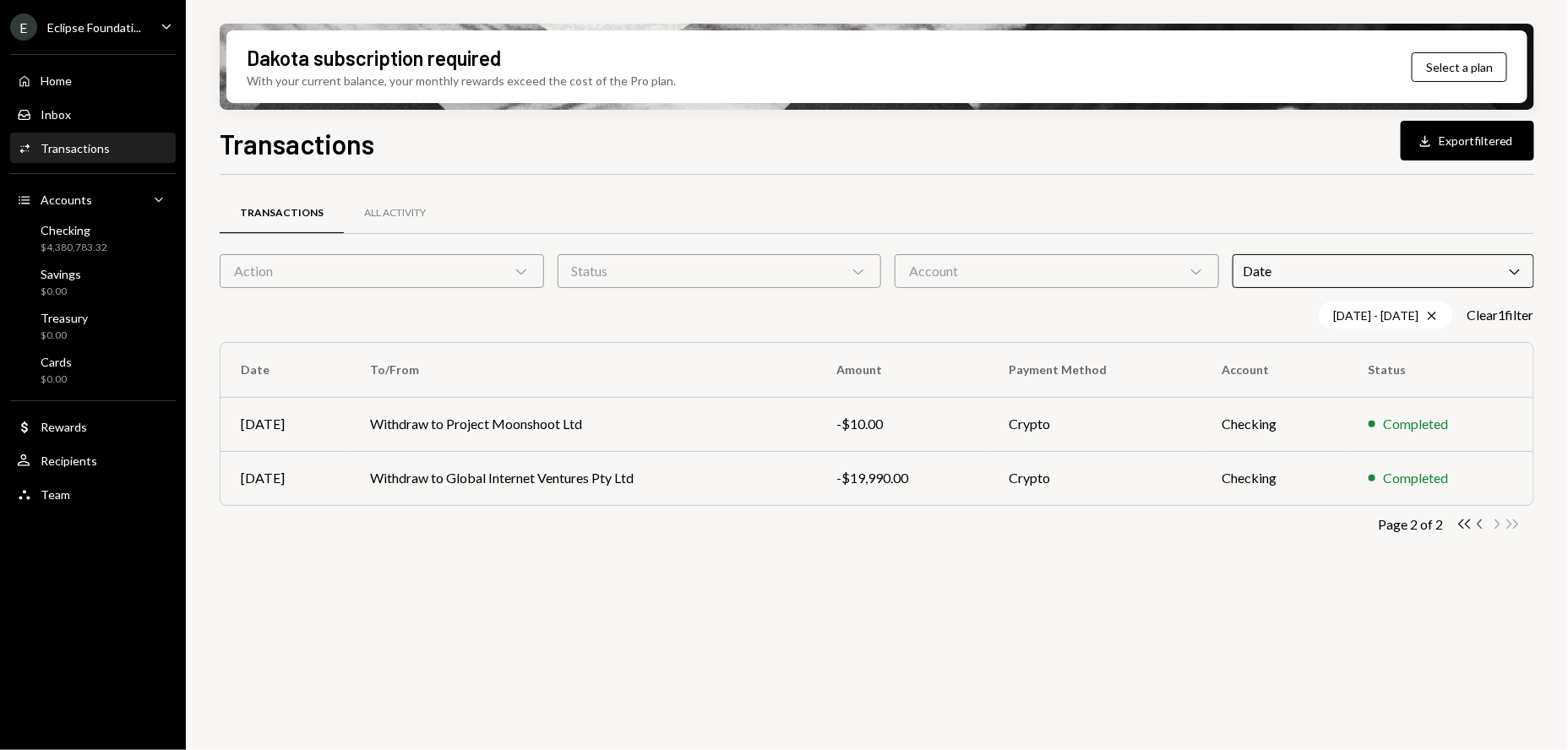
click at [1478, 524] on icon "button" at bounding box center [1479, 524] width 5 height 9
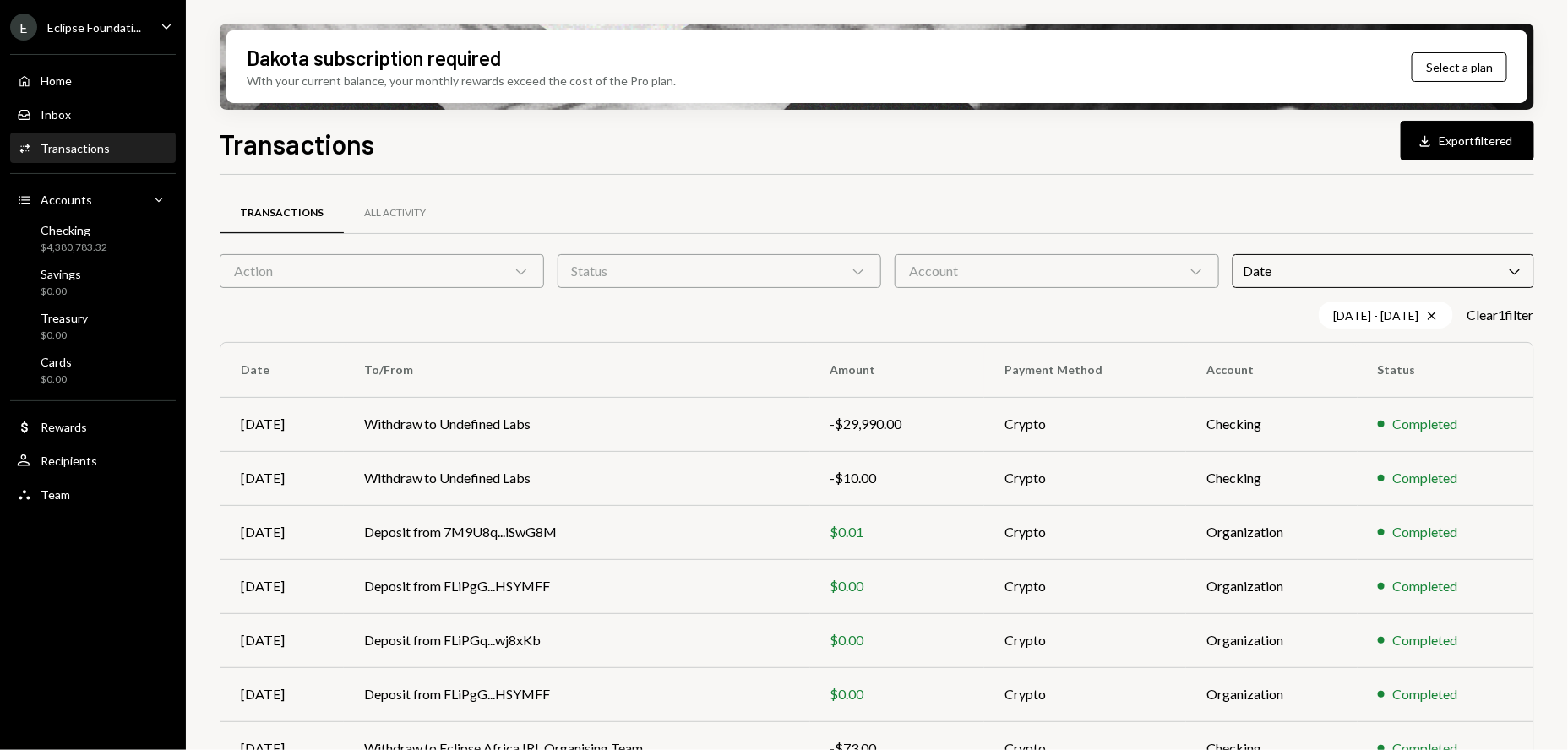
click at [1507, 270] on icon "Chevron Down" at bounding box center [1515, 271] width 17 height 17
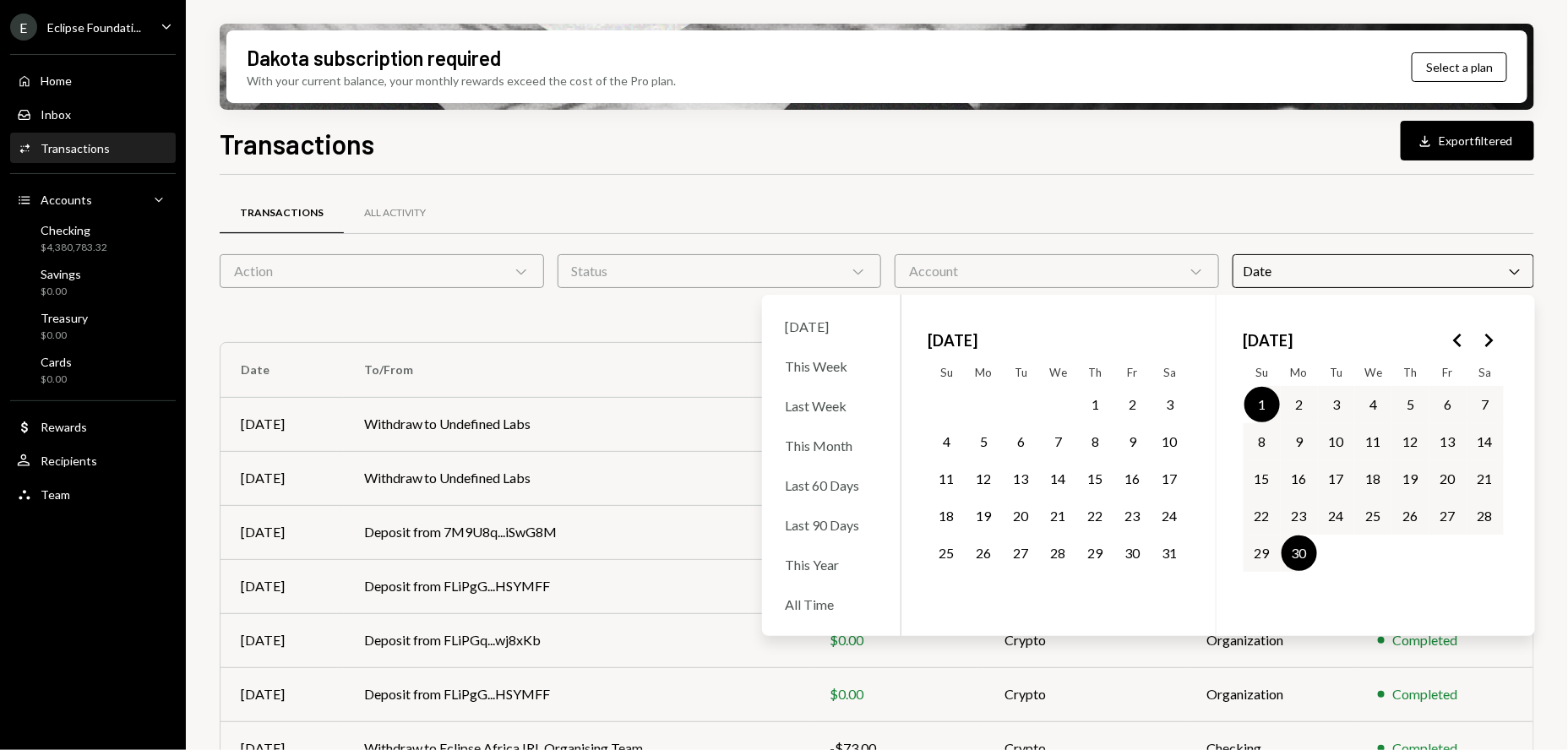
click at [1498, 337] on icon "Go to the Next Month" at bounding box center [1488, 340] width 20 height 20
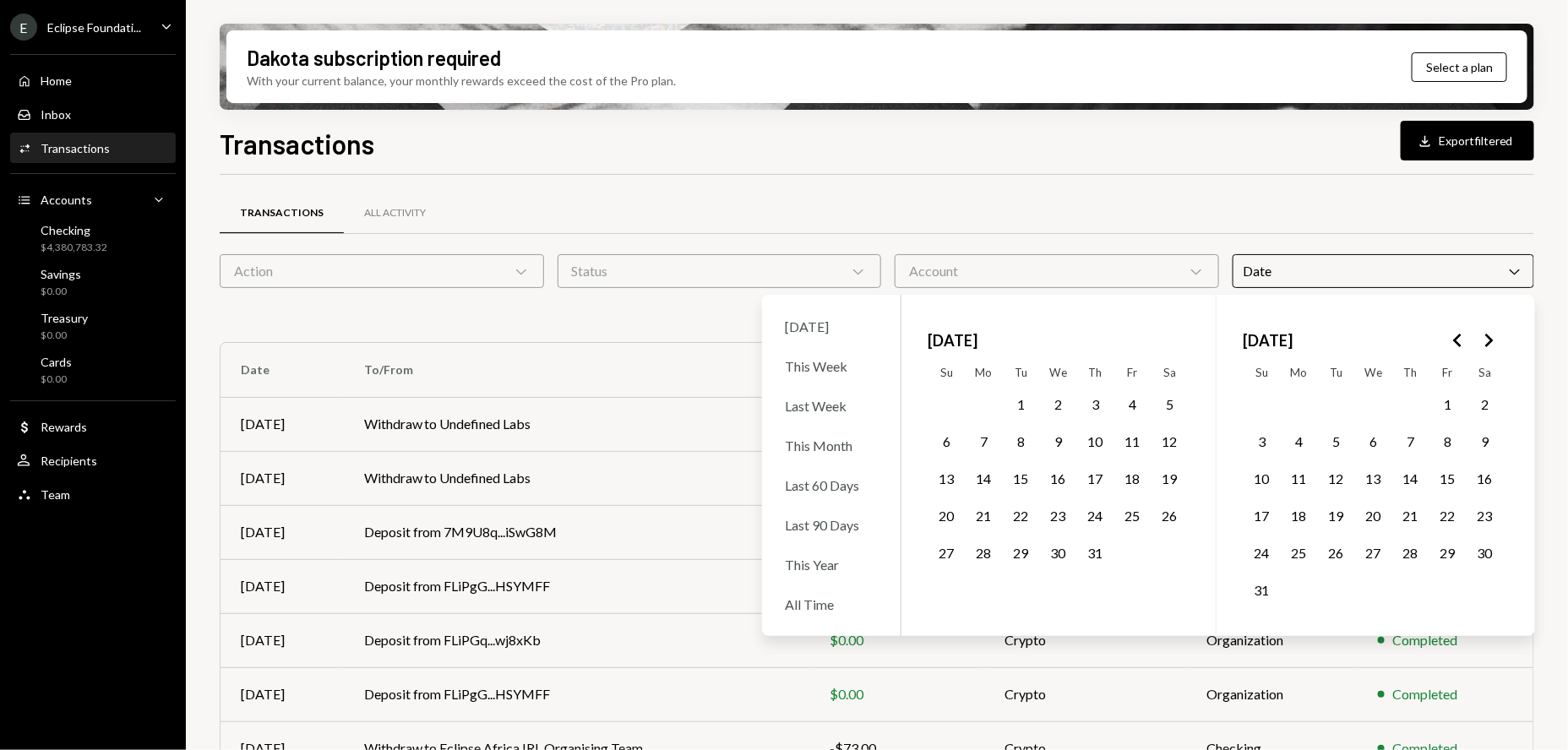
click at [1024, 391] on button "1" at bounding box center [1021, 405] width 36 height 36
click at [1095, 561] on button "31" at bounding box center [1096, 553] width 36 height 36
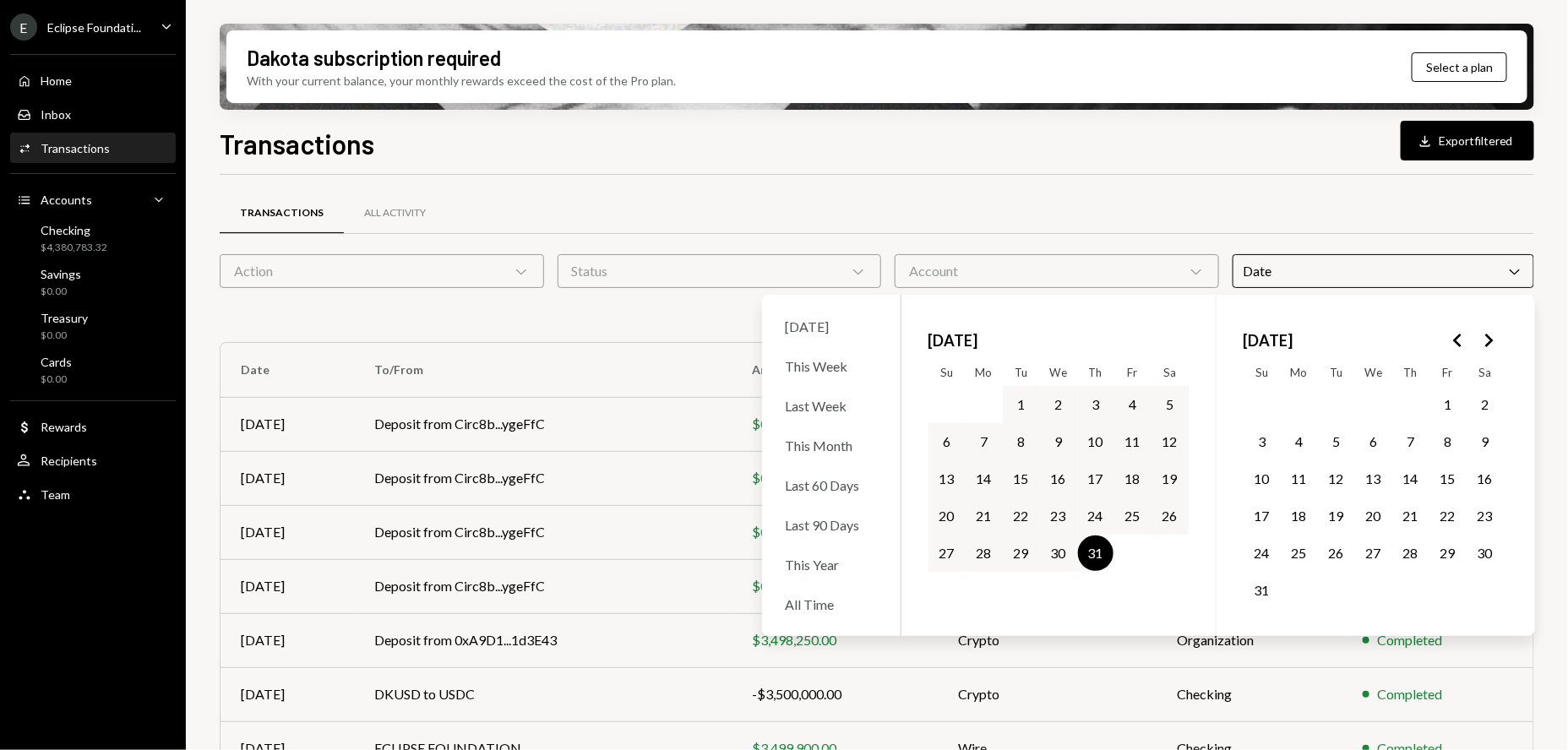
drag, startPoint x: 1128, startPoint y: 222, endPoint x: 1130, endPoint y: 233, distance: 11.2
click at [1129, 223] on div "Transactions All Activity" at bounding box center [876, 212] width 1314 height 43
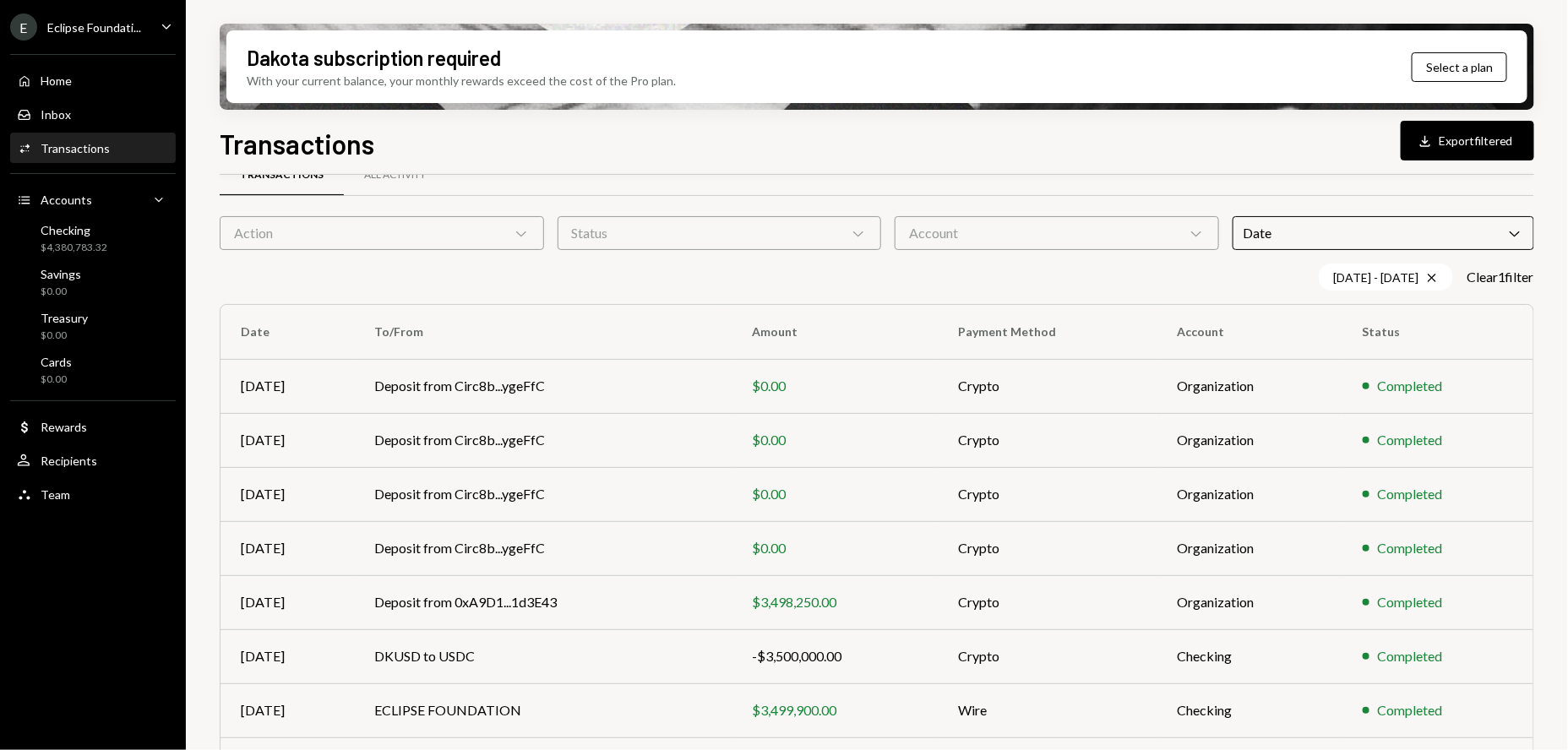
scroll to position [40, 0]
click at [156, 24] on div "E Eclipse Foundati... Caret Down" at bounding box center [92, 27] width 185 height 27
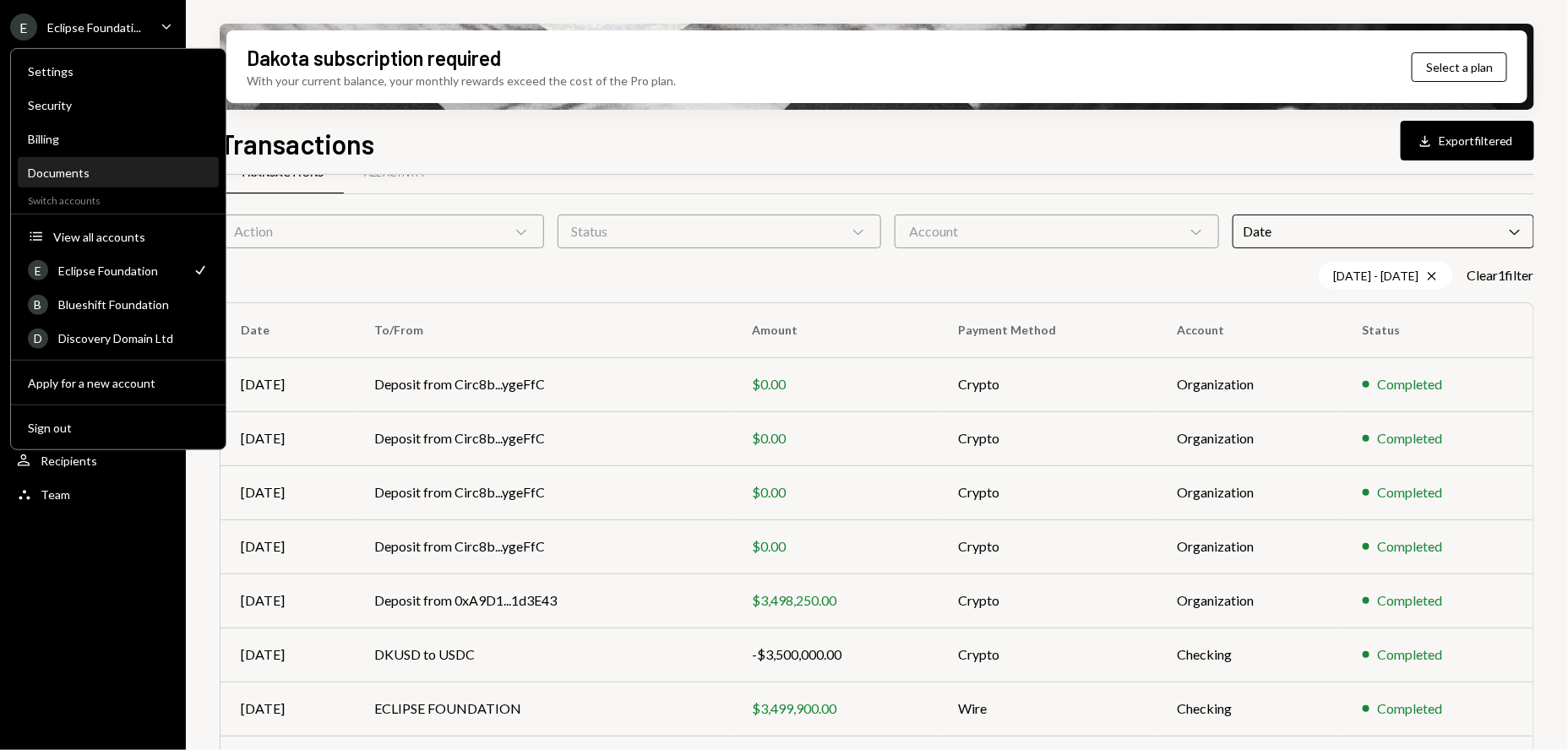
click at [82, 171] on div "Documents" at bounding box center [118, 173] width 180 height 14
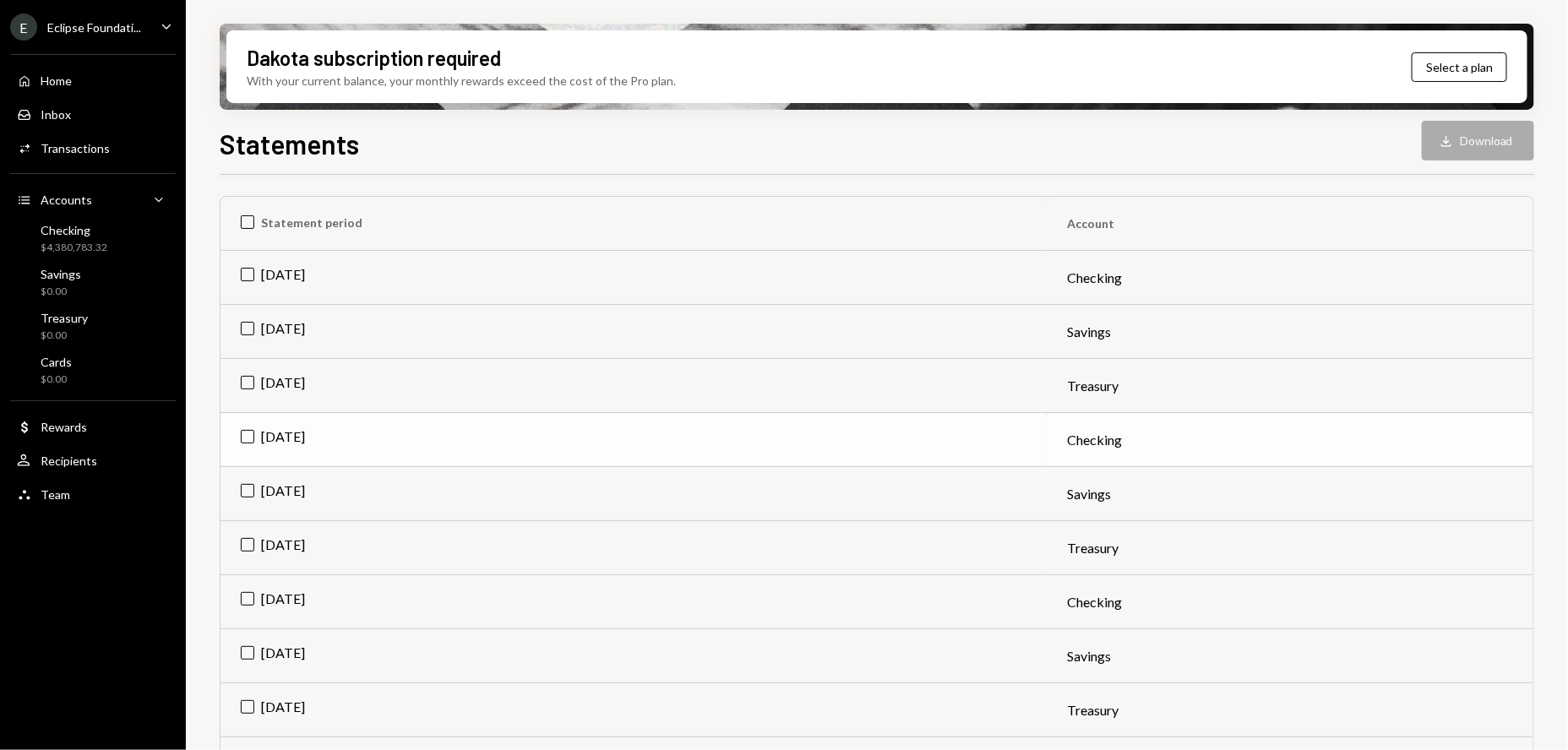
scroll to position [255, 0]
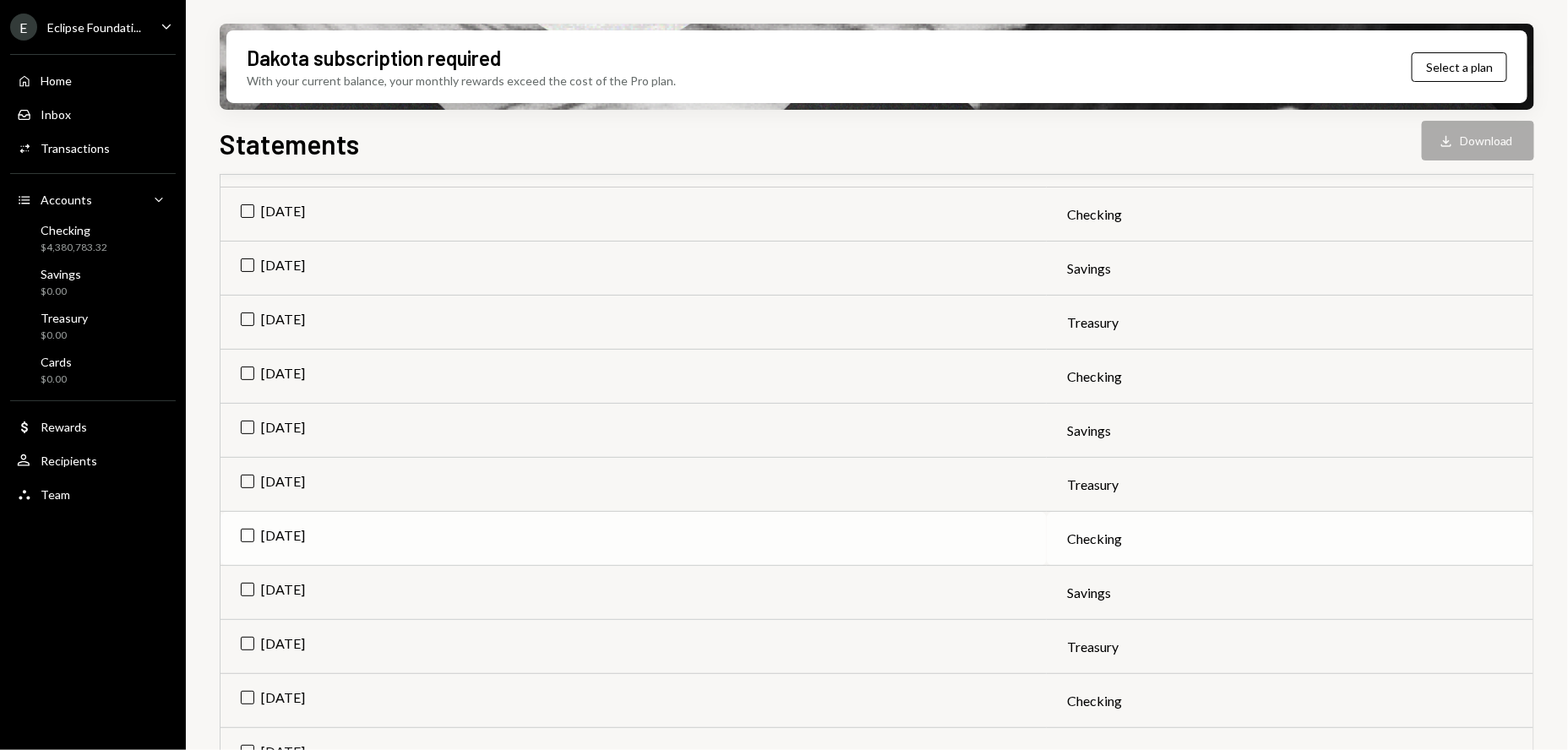
click at [246, 539] on td "[DATE]" at bounding box center [633, 539] width 826 height 54
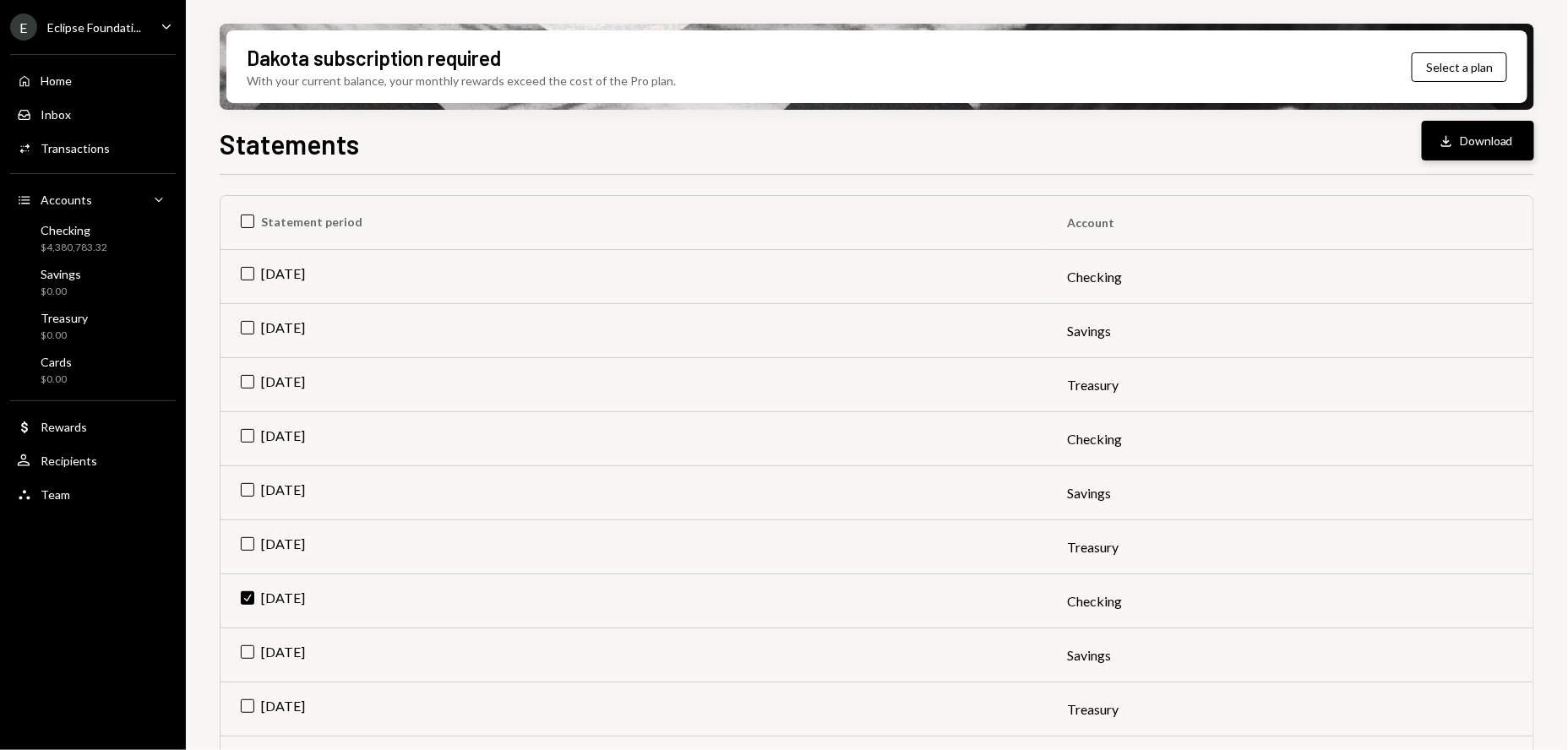
scroll to position [188, 0]
click at [1496, 135] on button "Download Download" at bounding box center [1477, 141] width 113 height 40
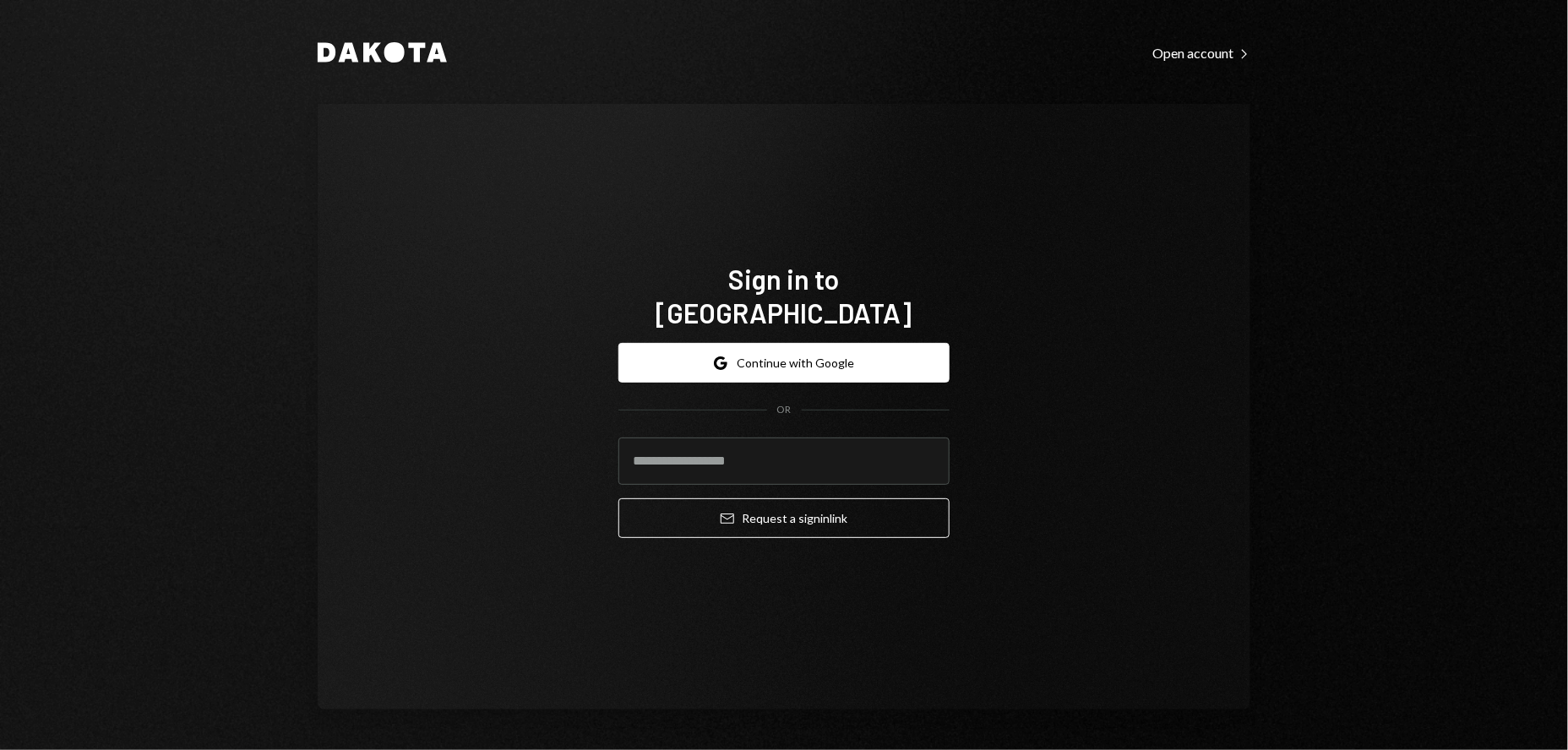
type input "**********"
